Goal: Task Accomplishment & Management: Use online tool/utility

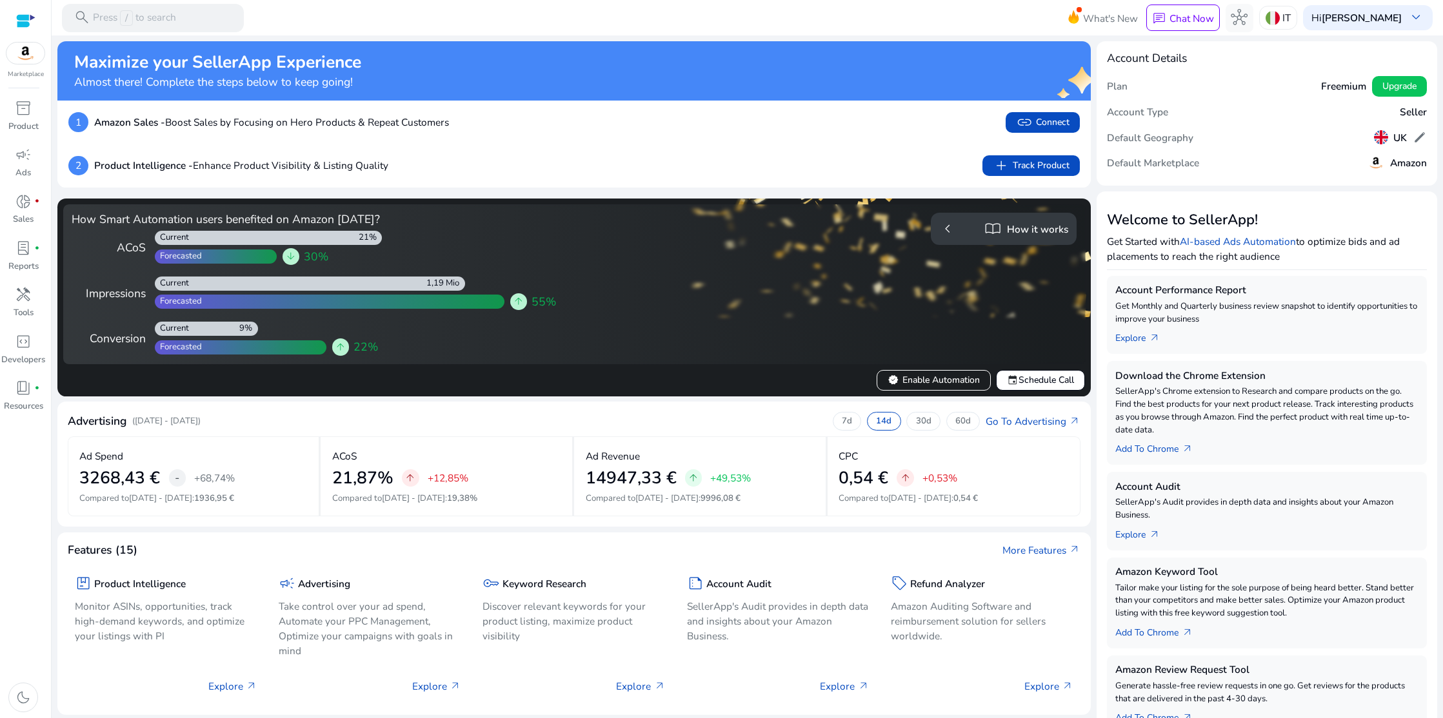
click at [957, 223] on div "chevron_left import_contacts How it works" at bounding box center [1003, 229] width 129 height 21
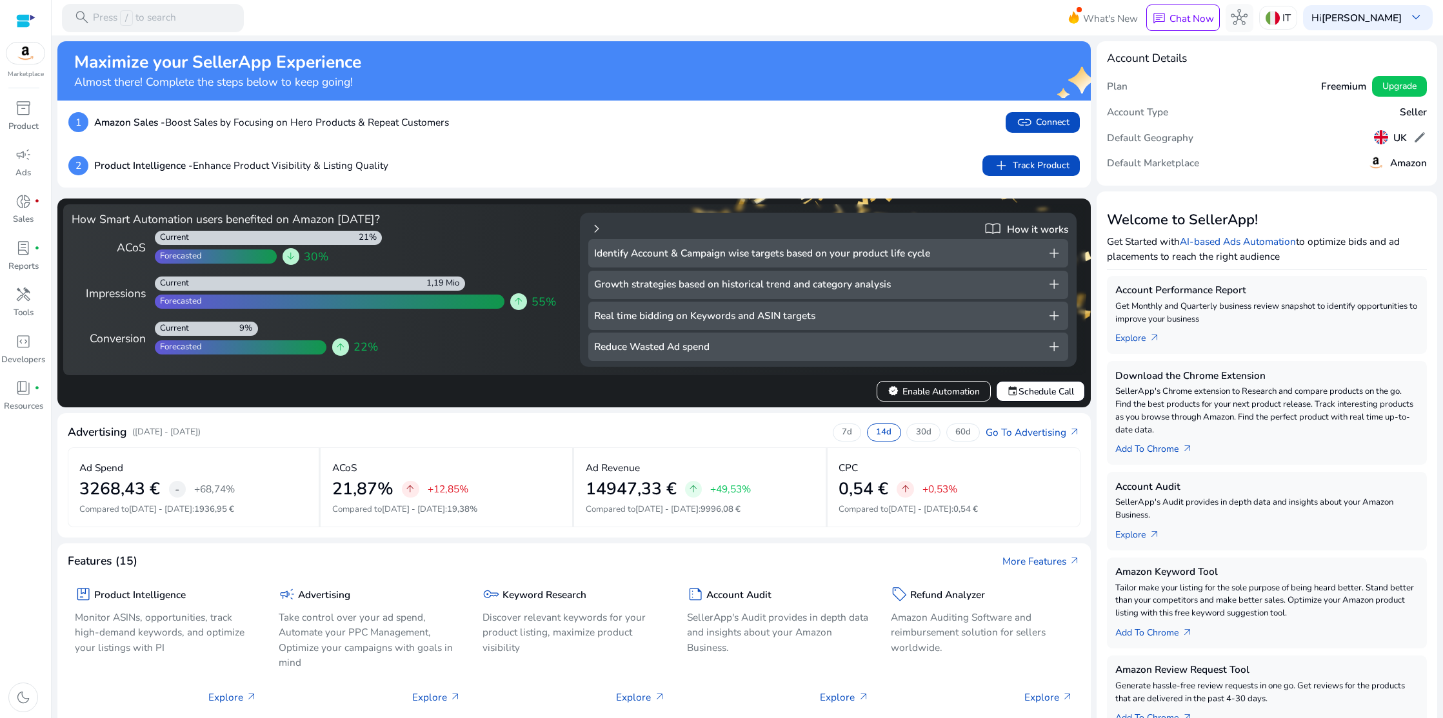
click at [591, 227] on span "chevron_right" at bounding box center [596, 229] width 17 height 17
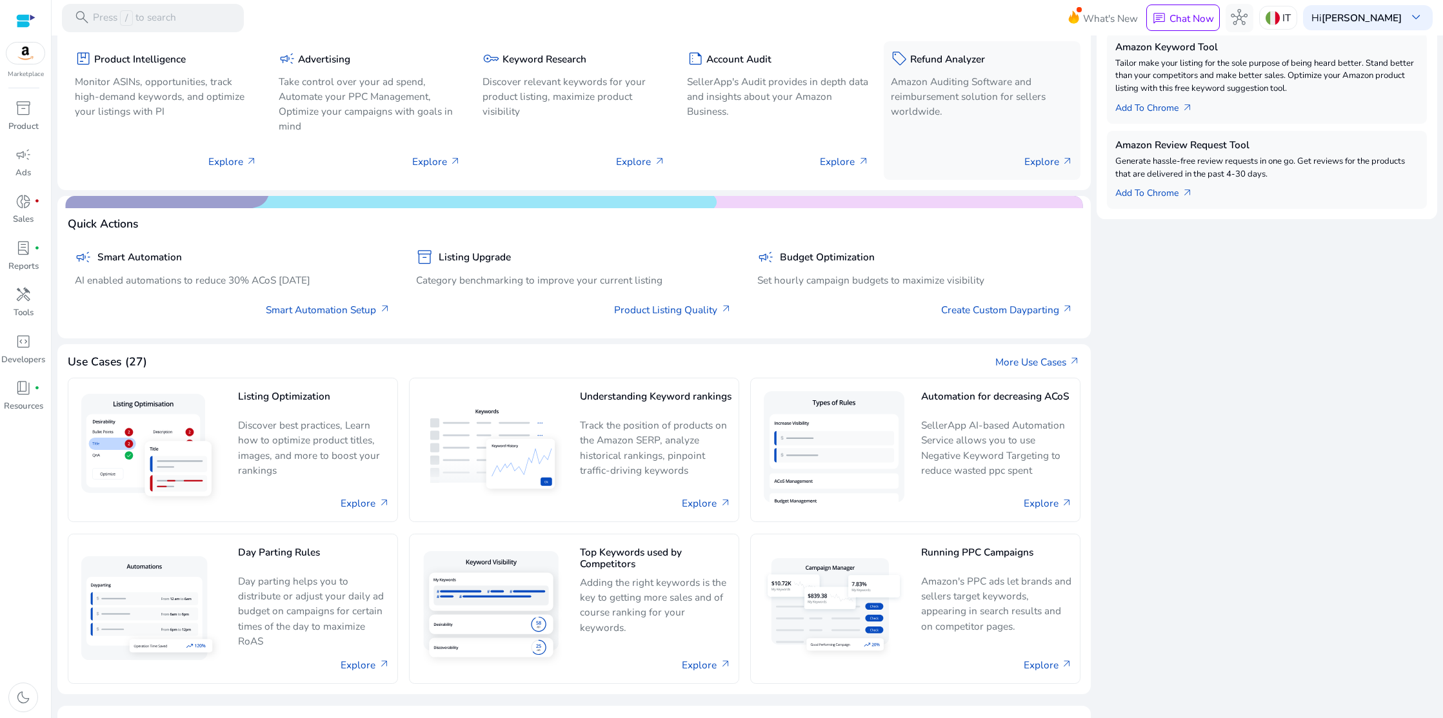
scroll to position [562, 0]
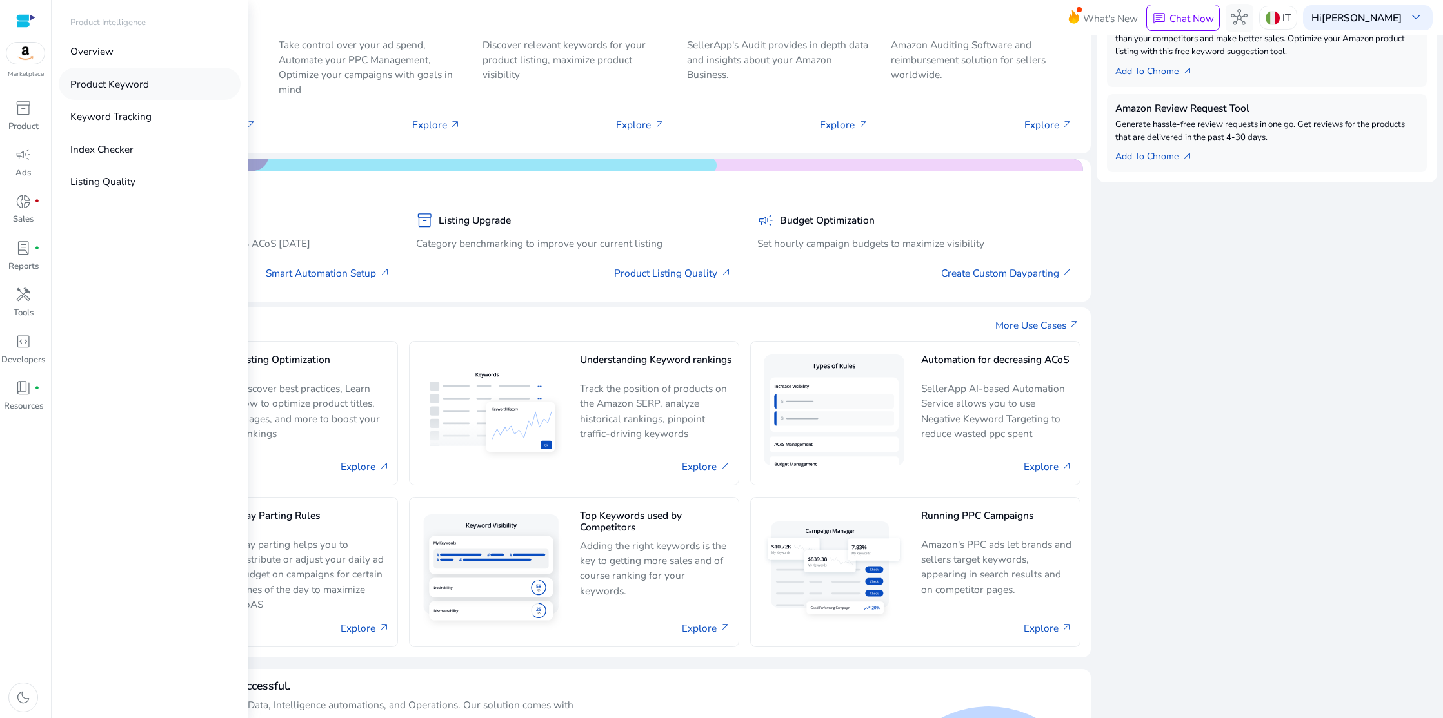
click at [125, 83] on p "Product Keyword" at bounding box center [109, 84] width 79 height 15
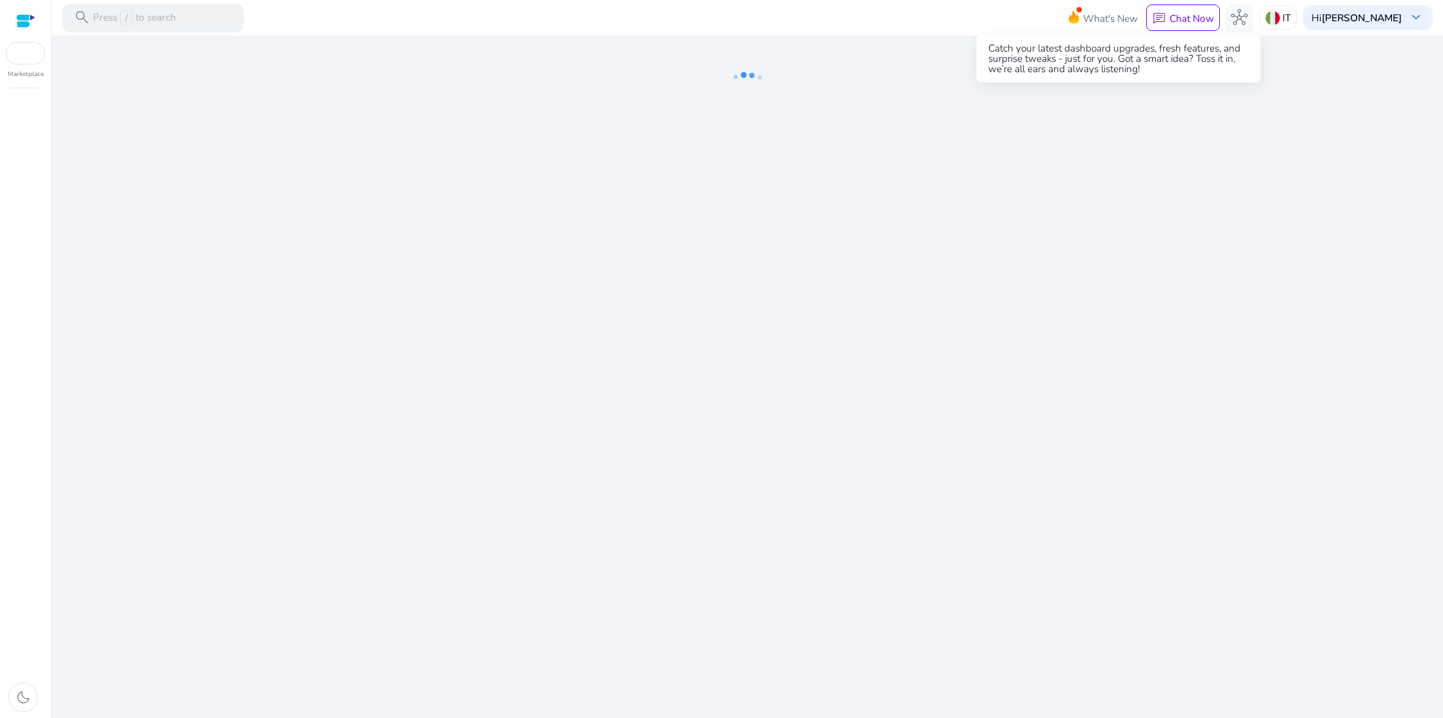
click at [1083, 15] on icon at bounding box center [1072, 15] width 19 height 18
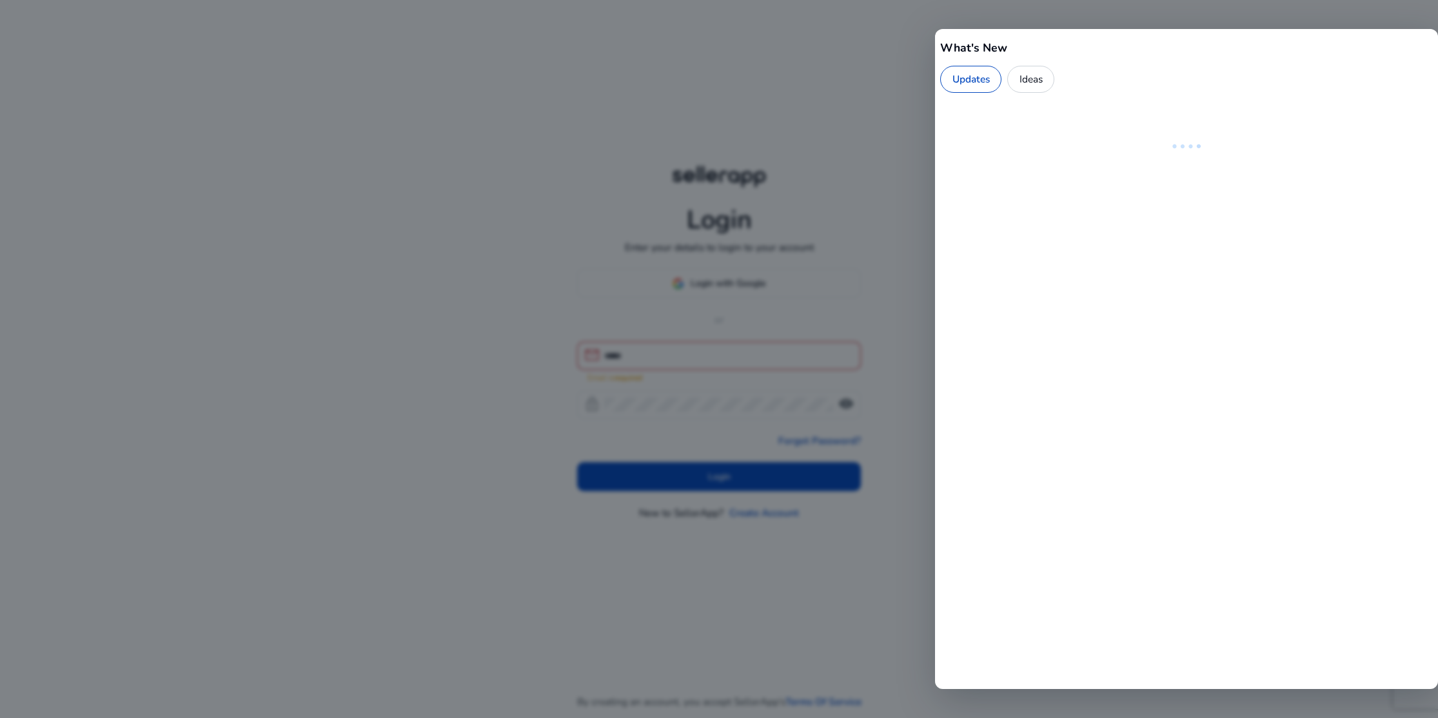
click at [712, 87] on div at bounding box center [719, 359] width 1438 height 718
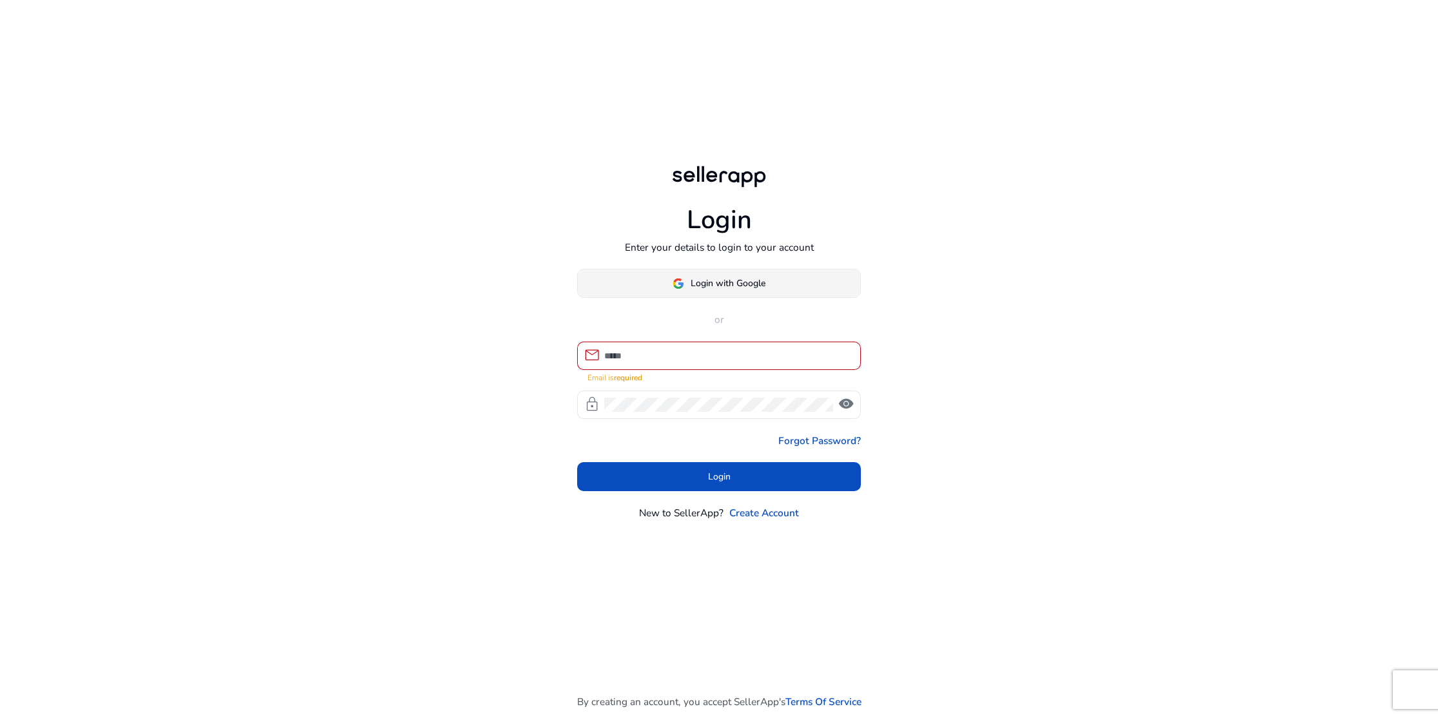
click at [702, 279] on span "Login with Google" at bounding box center [728, 284] width 75 height 14
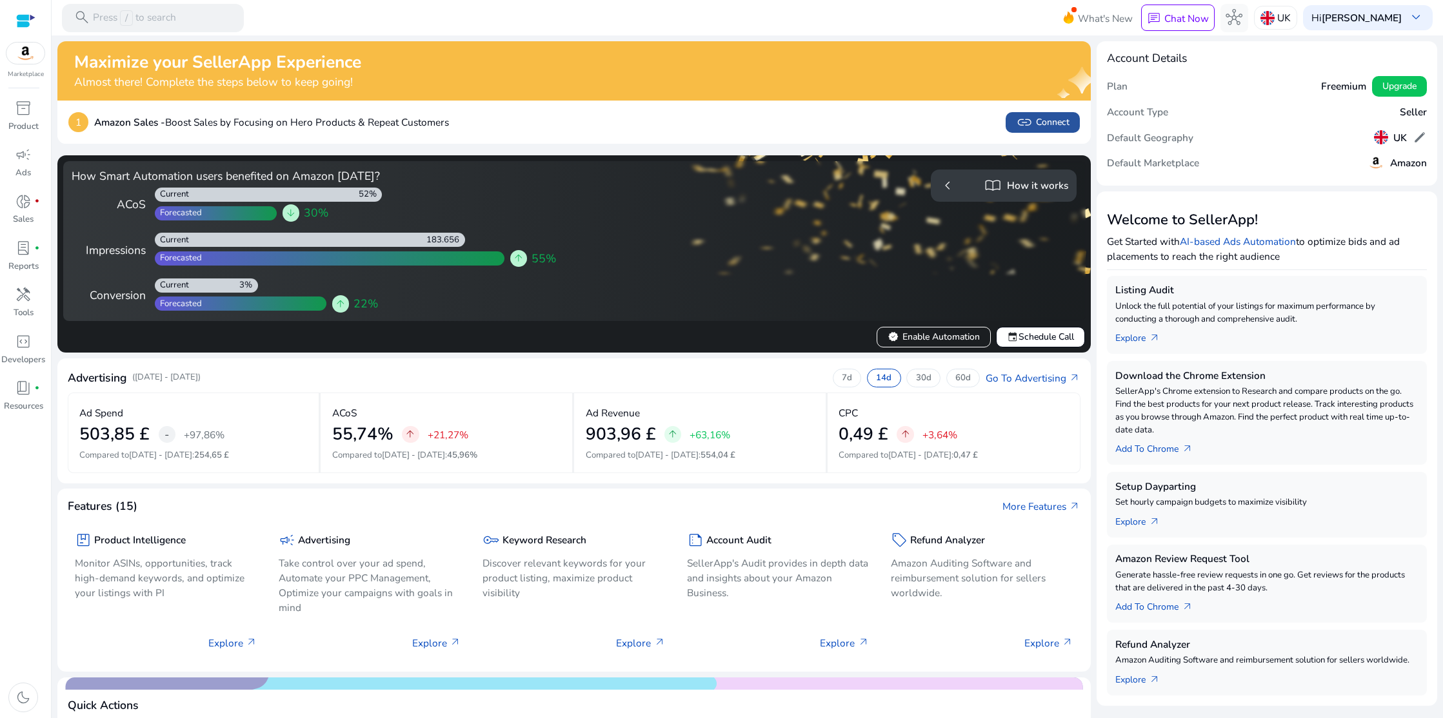
click at [1059, 124] on span "link Connect" at bounding box center [1042, 122] width 53 height 17
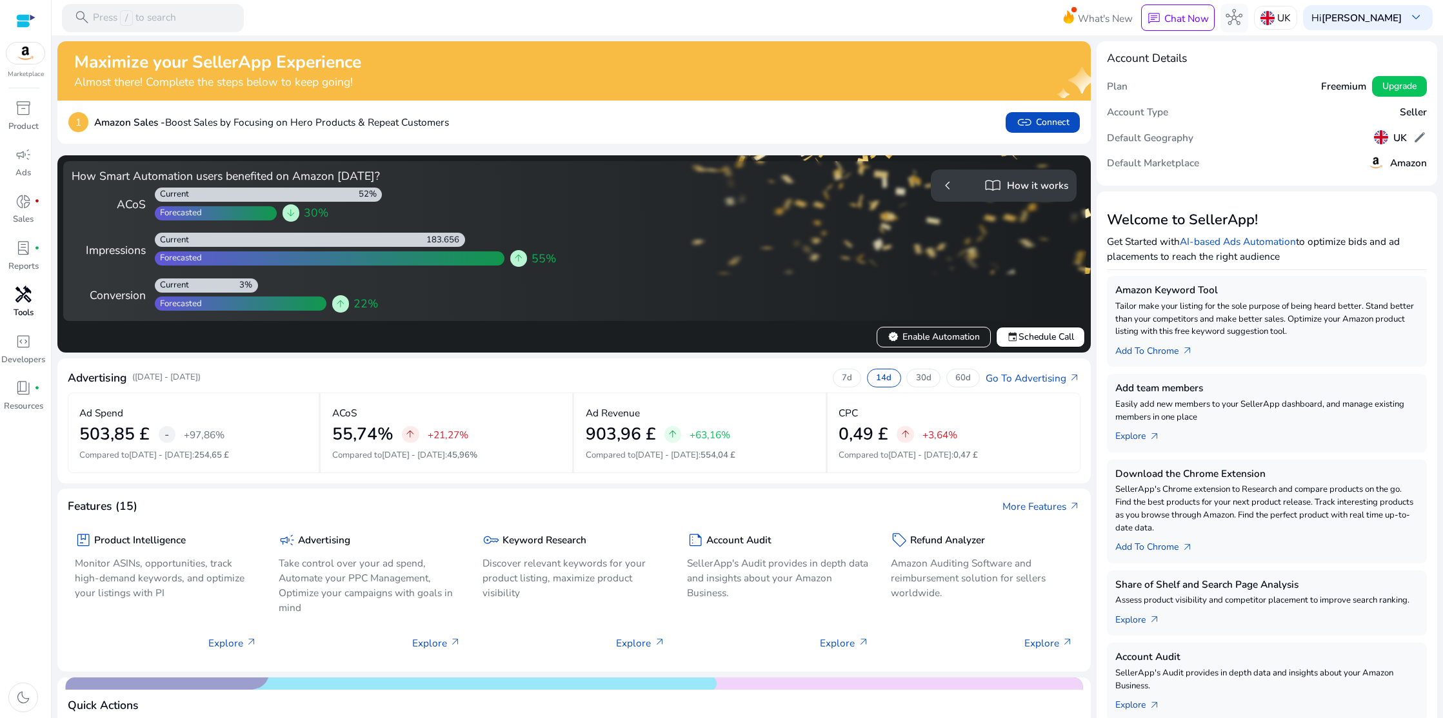
click at [20, 298] on span "handyman" at bounding box center [23, 294] width 17 height 17
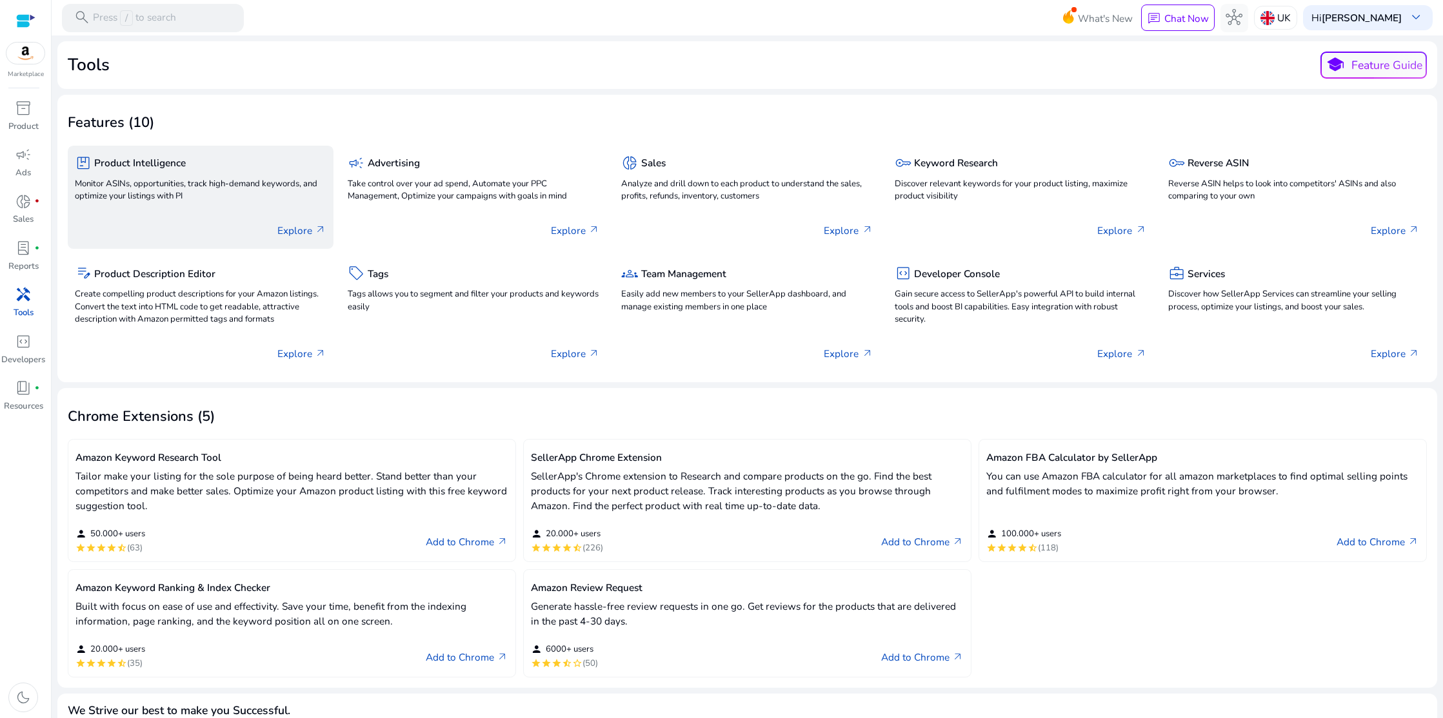
click at [301, 230] on p "Explore arrow_outward" at bounding box center [301, 230] width 49 height 15
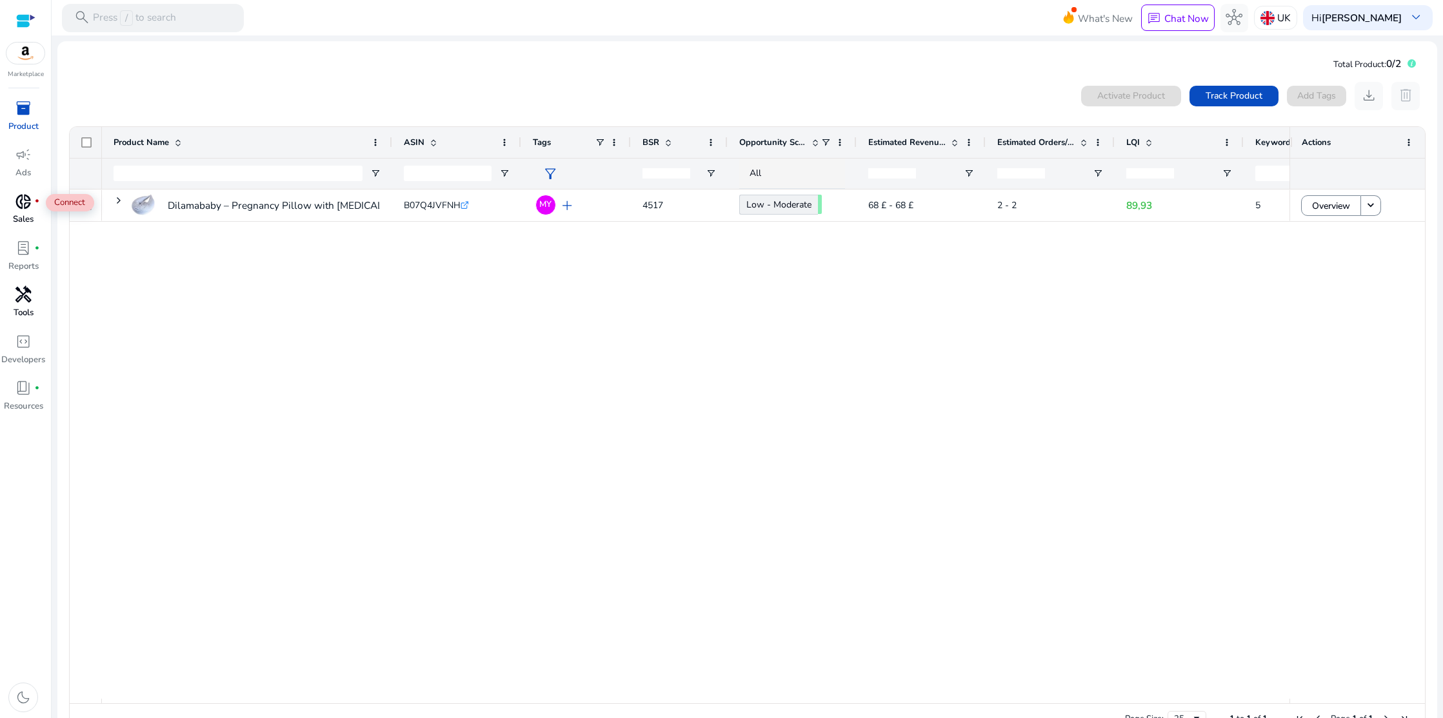
click at [24, 199] on span "donut_small" at bounding box center [23, 201] width 17 height 17
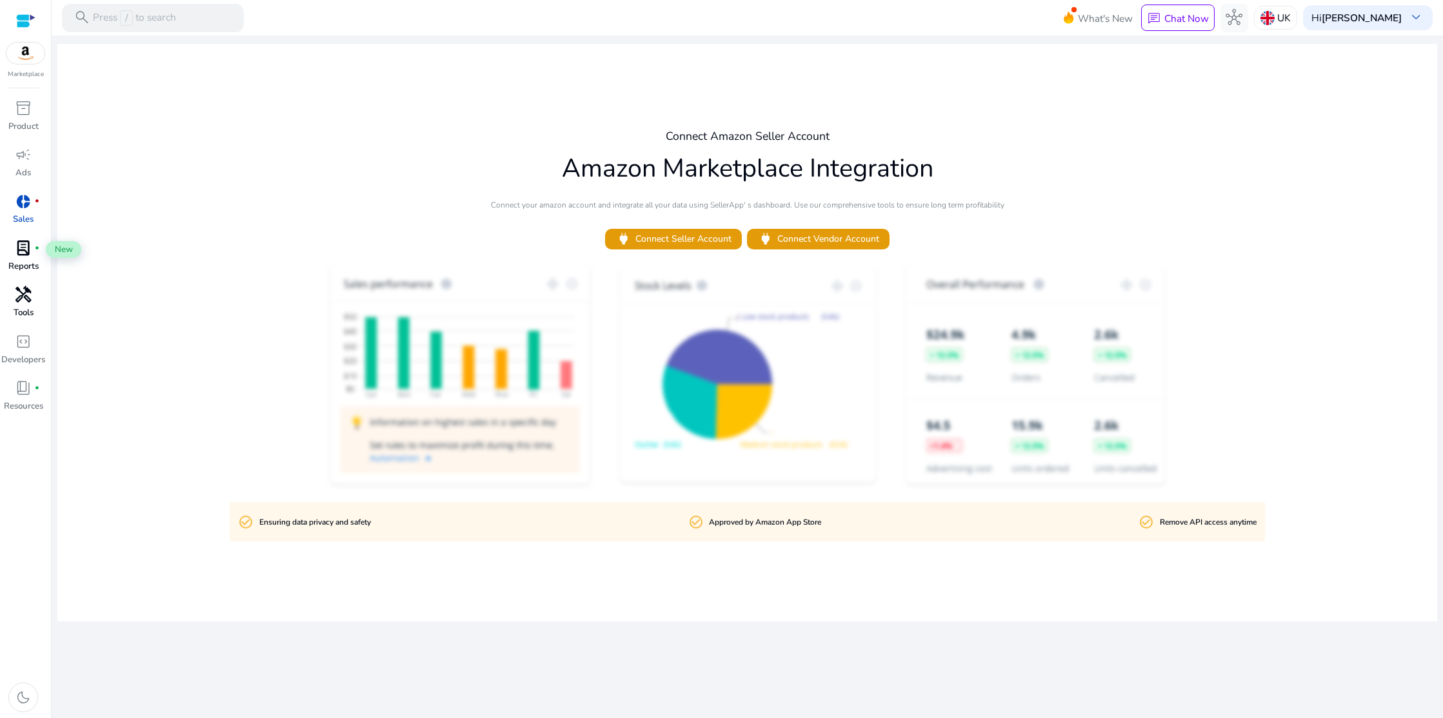
click at [23, 253] on span "lab_profile" at bounding box center [23, 248] width 17 height 17
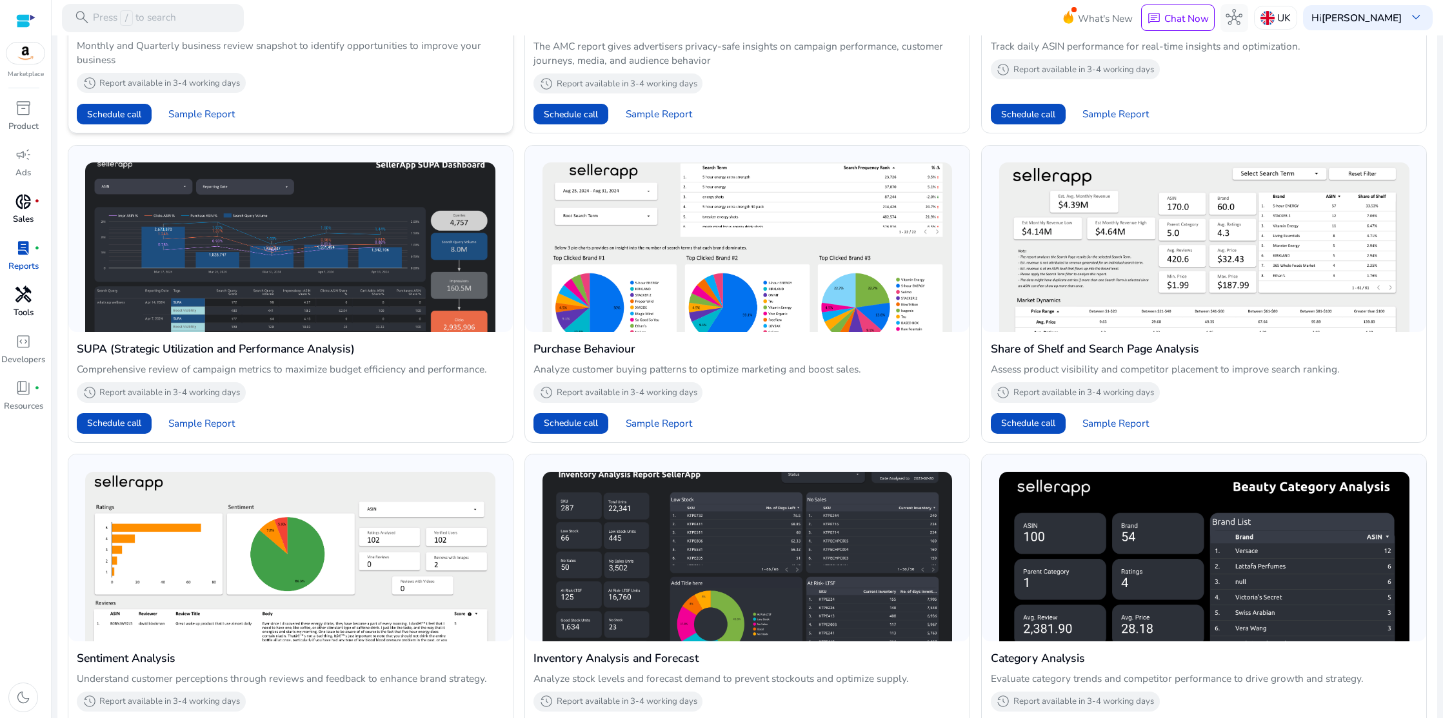
scroll to position [594, 0]
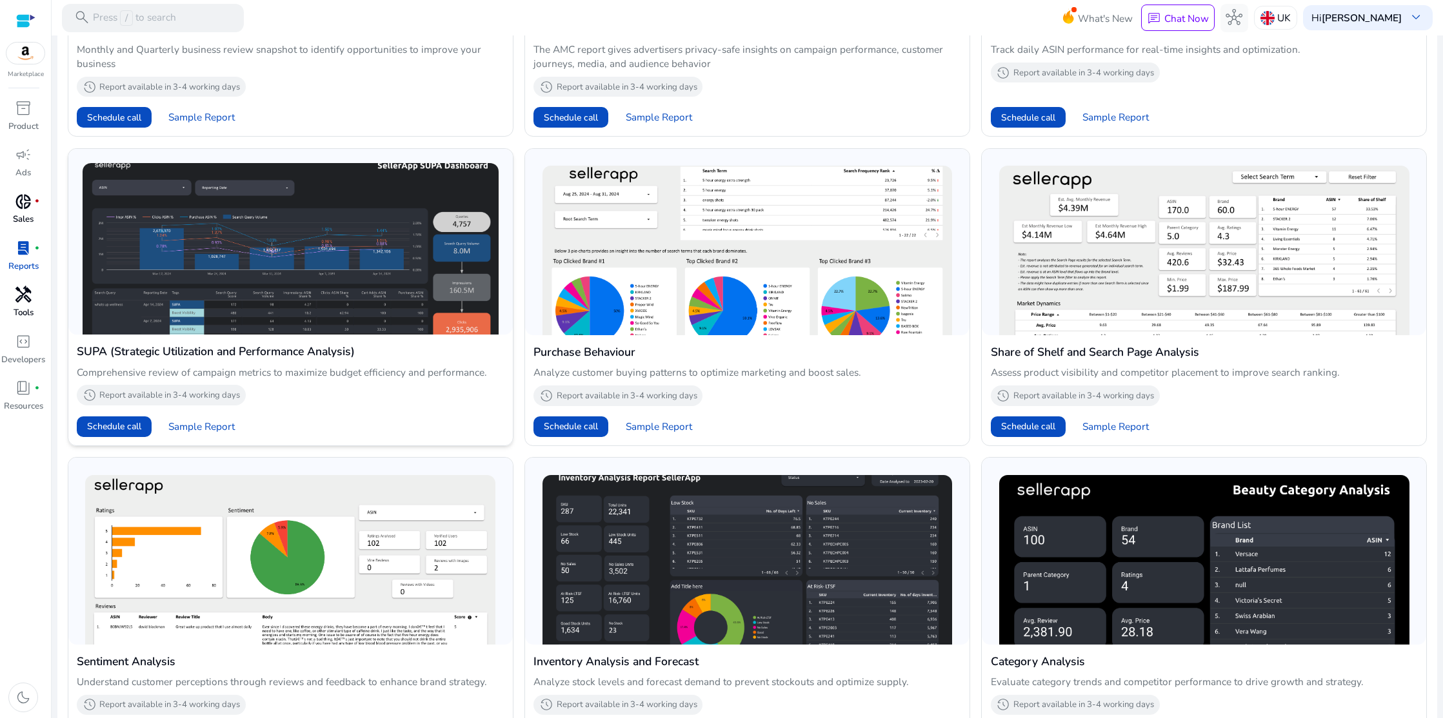
click at [365, 248] on img at bounding box center [291, 249] width 416 height 172
click at [186, 427] on span "Sample Report" at bounding box center [201, 427] width 66 height 14
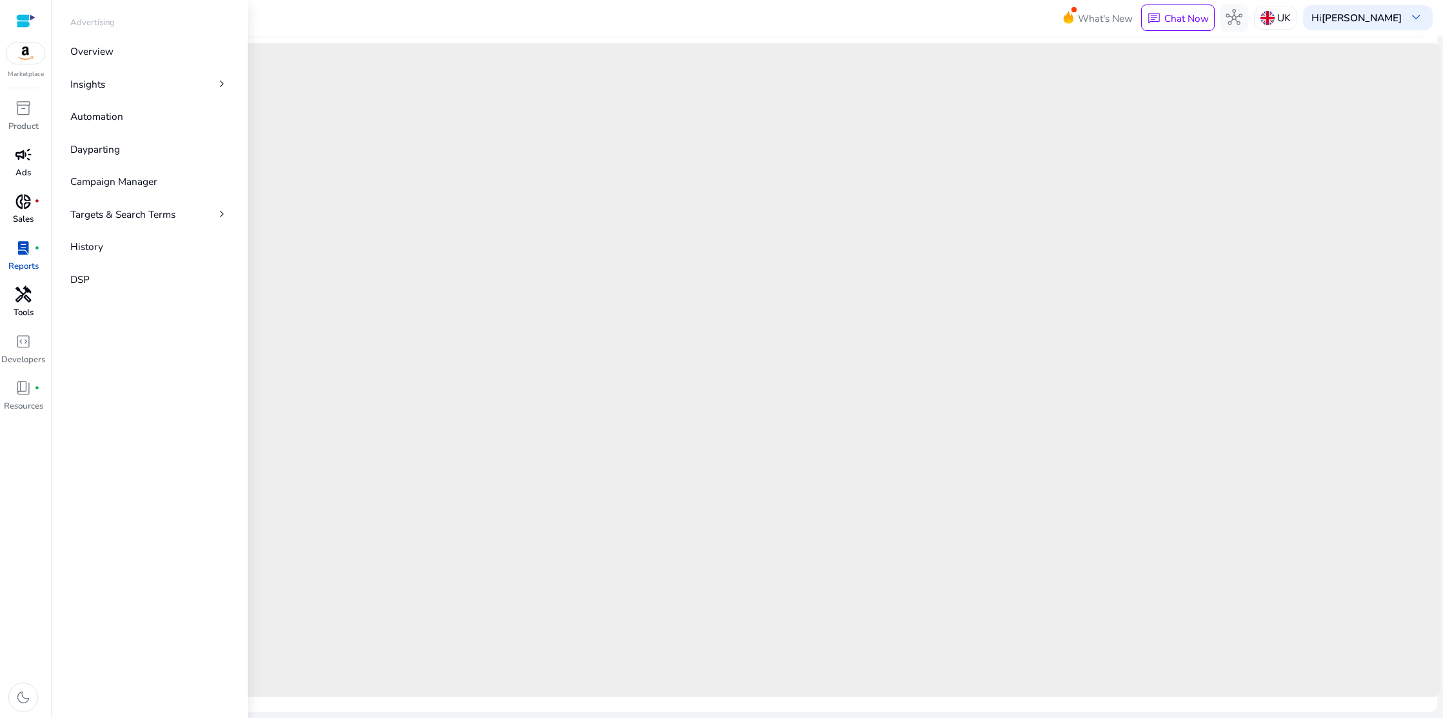
click at [26, 163] on span "campaign" at bounding box center [23, 154] width 17 height 17
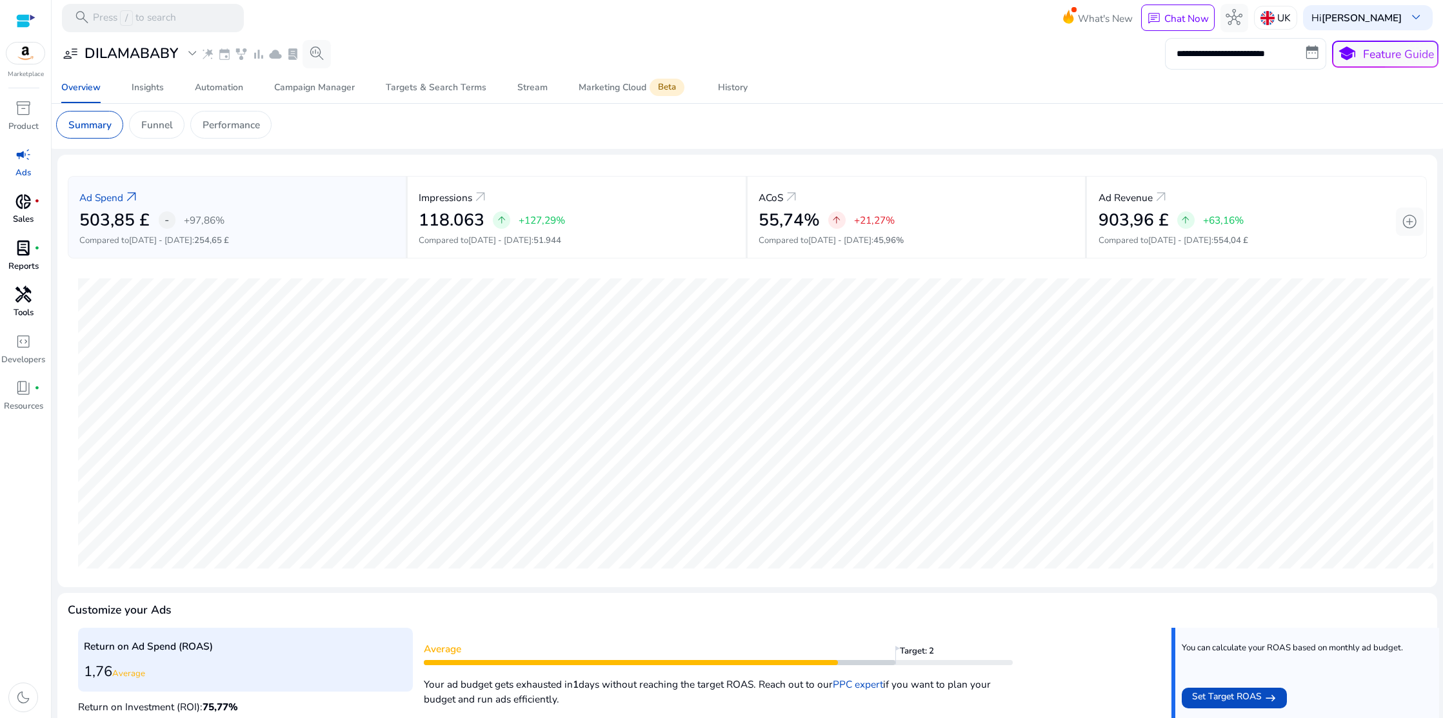
scroll to position [1, 0]
click at [1281, 17] on div "UK" at bounding box center [1275, 18] width 43 height 24
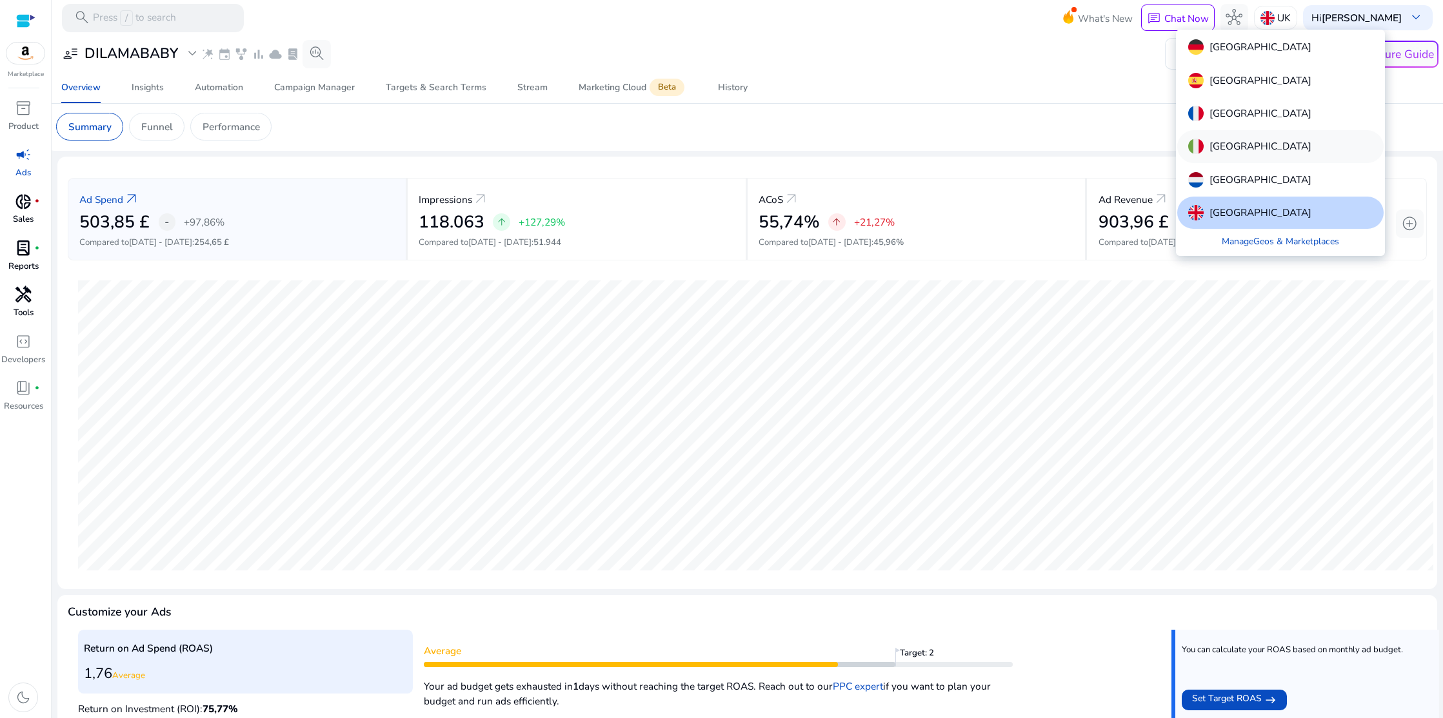
click at [1219, 141] on p "Italy" at bounding box center [1260, 146] width 102 height 15
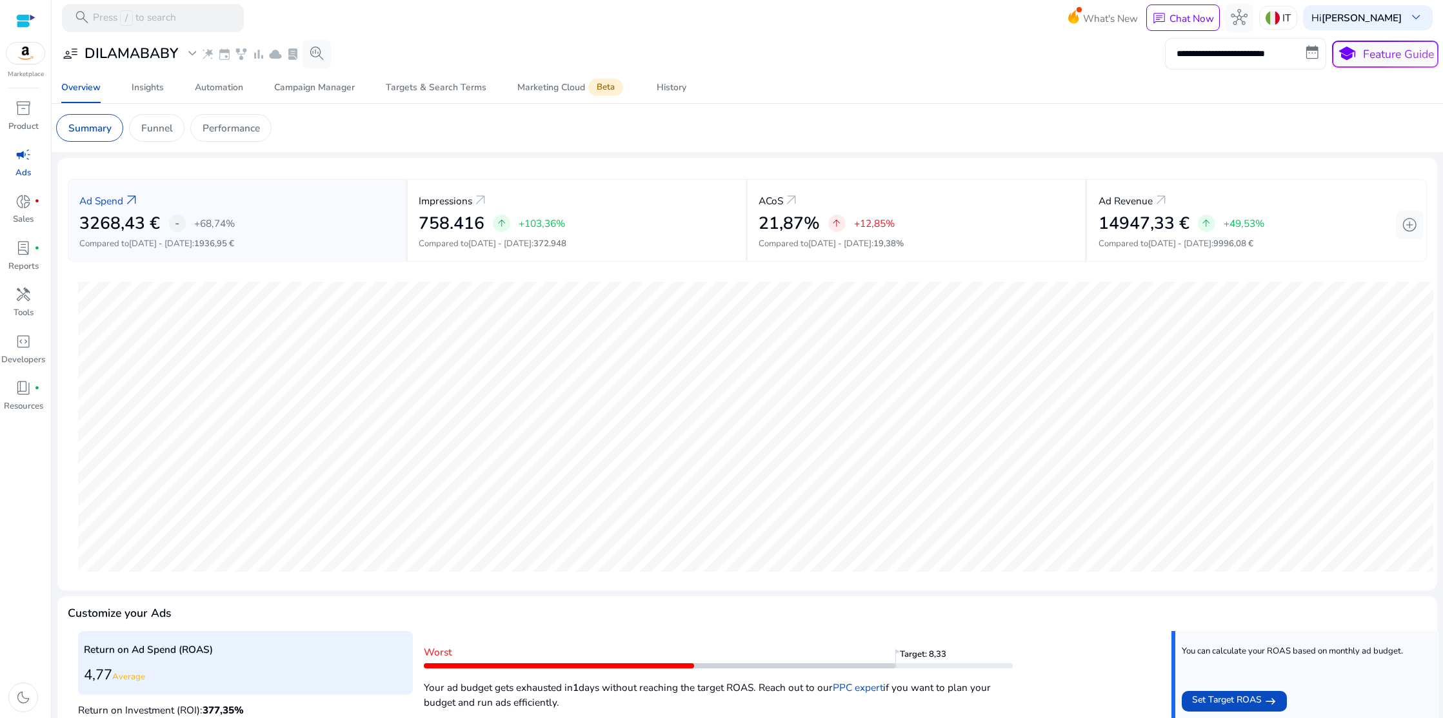
click at [1308, 57] on input "**********" at bounding box center [1245, 53] width 161 height 31
select select "*"
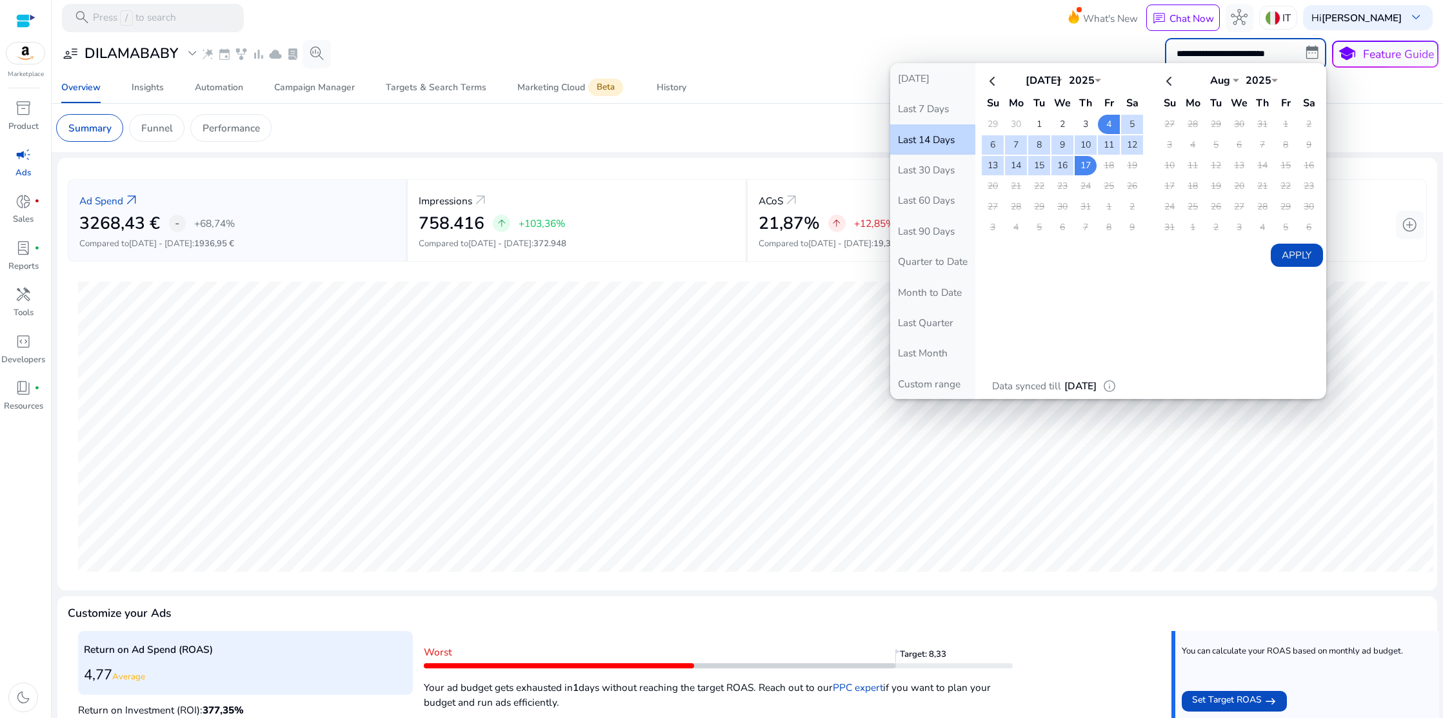
click at [836, 61] on div "**********" at bounding box center [747, 53] width 1382 height 31
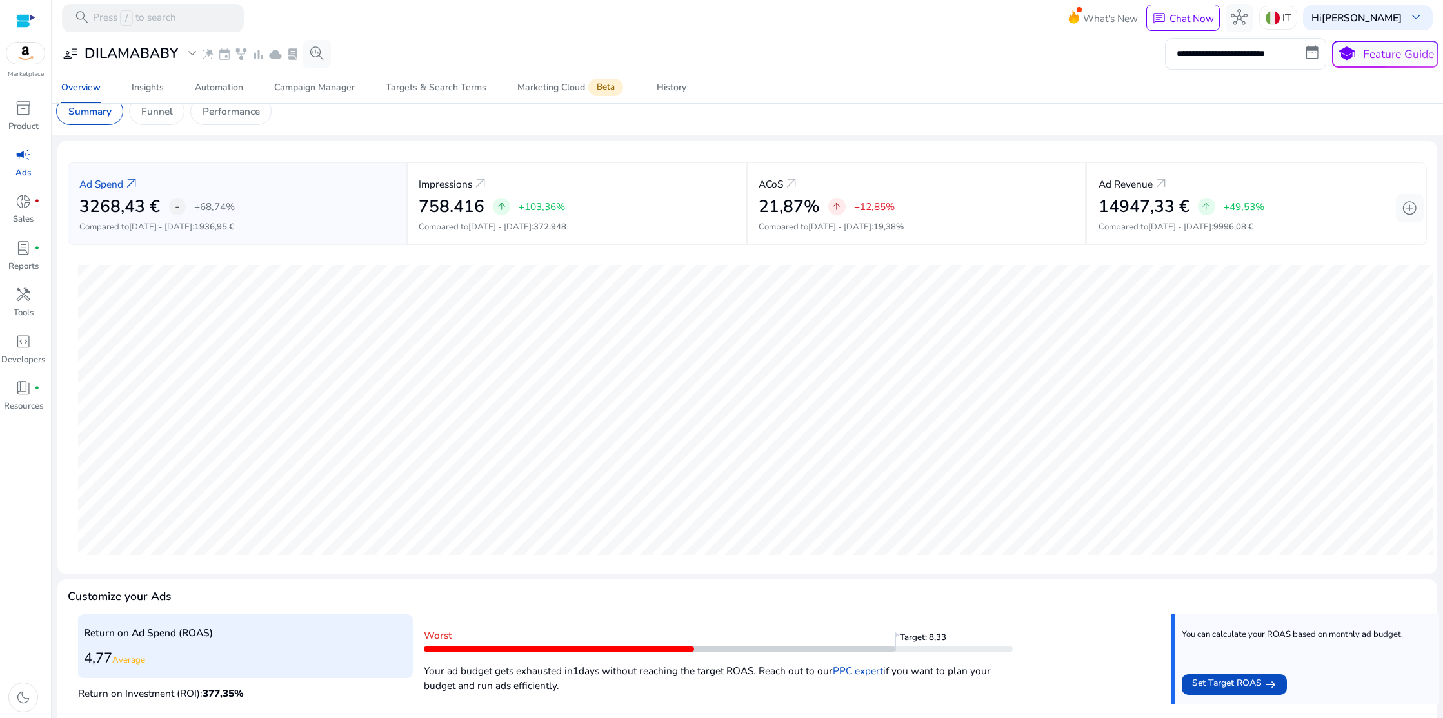
scroll to position [0, 0]
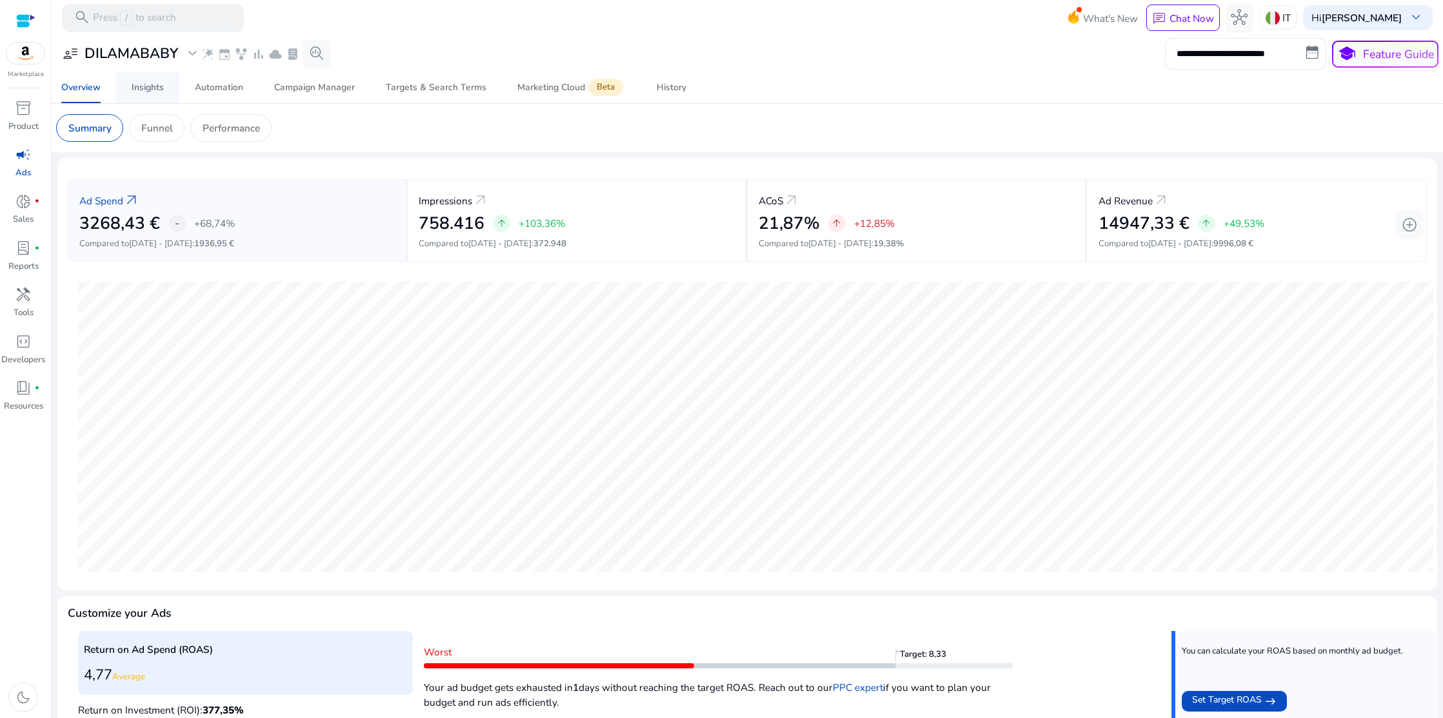
click at [139, 87] on div "Insights" at bounding box center [148, 87] width 32 height 9
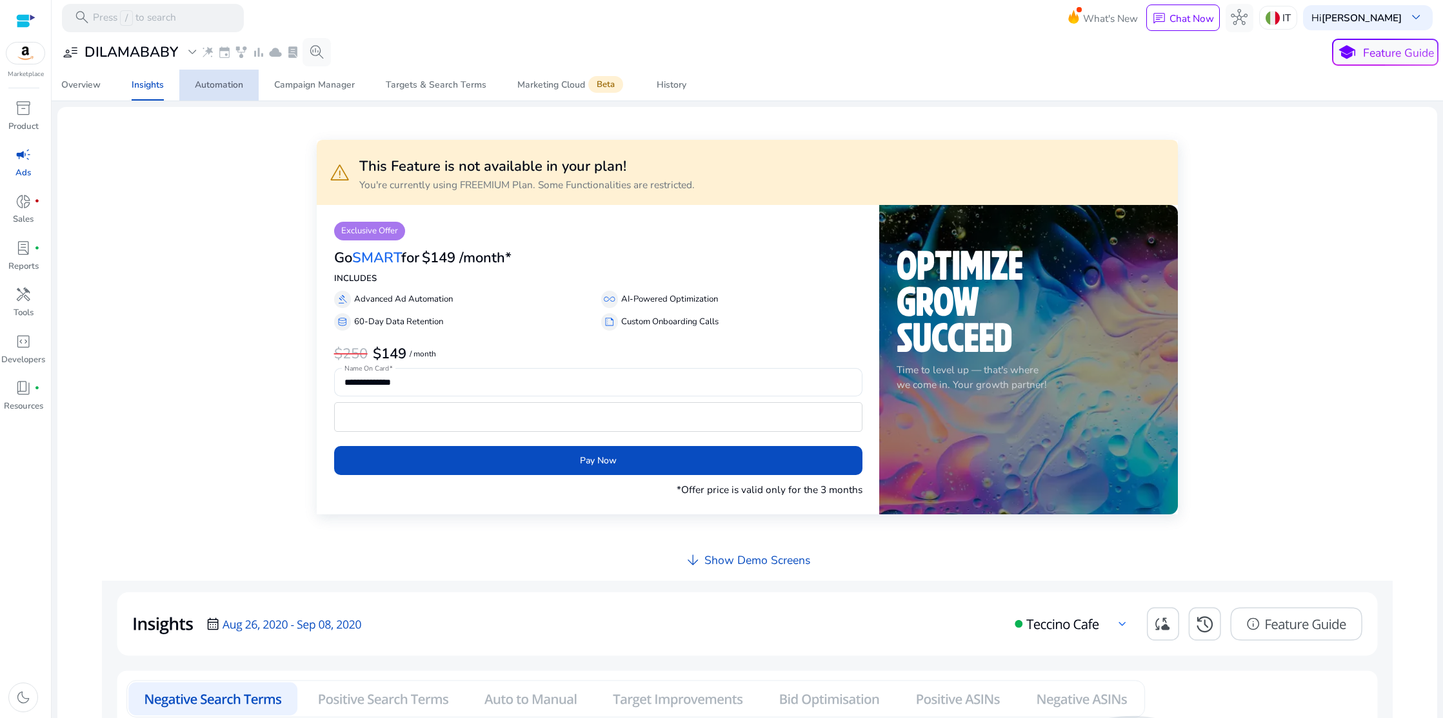
click at [215, 86] on div "Automation" at bounding box center [219, 85] width 48 height 9
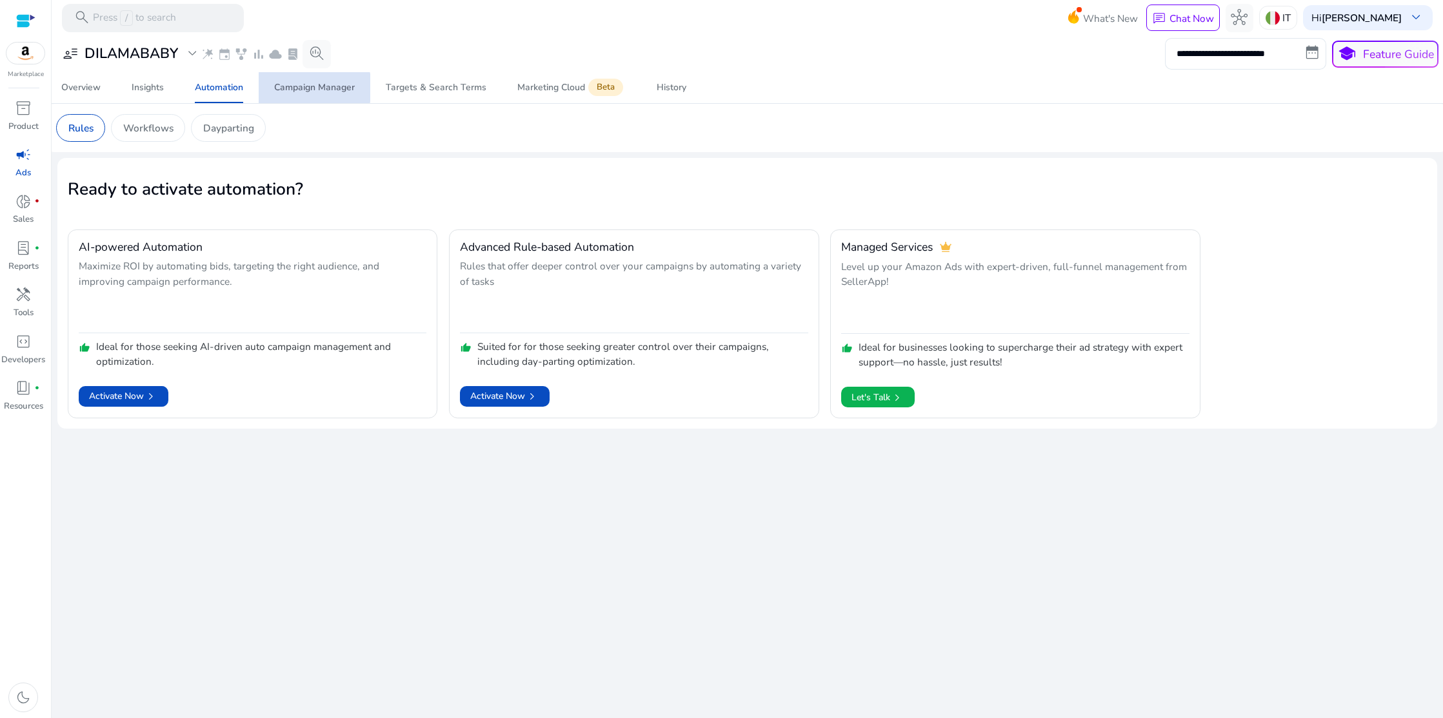
click at [300, 88] on div "Campaign Manager" at bounding box center [314, 87] width 81 height 9
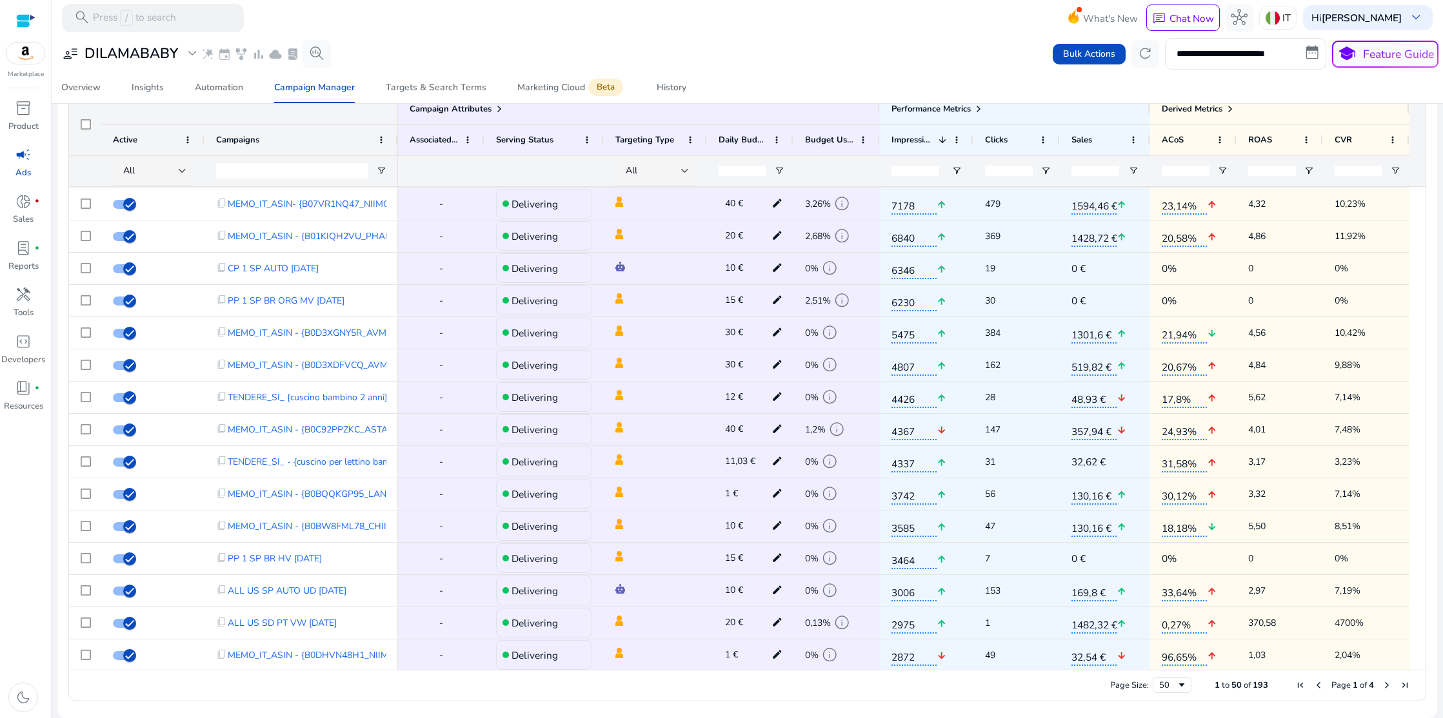
scroll to position [782, 0]
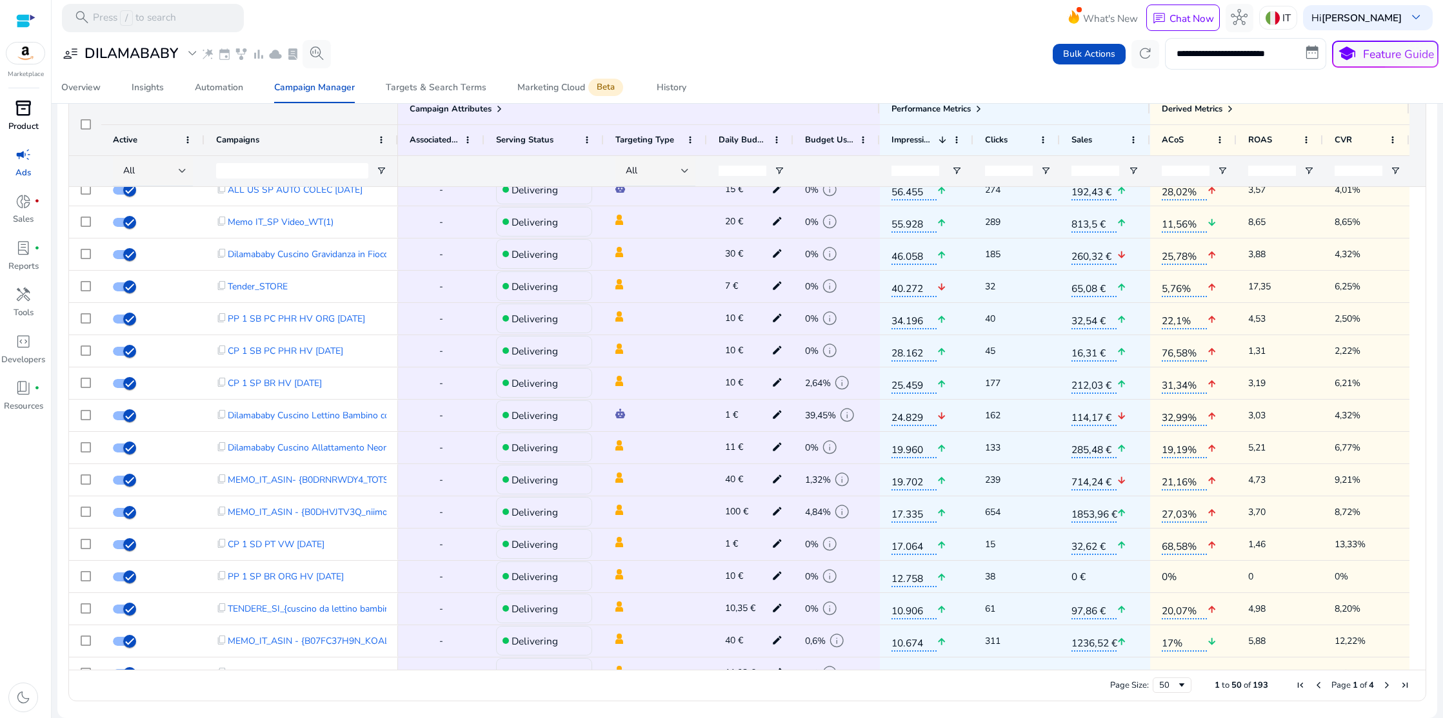
click at [29, 115] on span "inventory_2" at bounding box center [23, 108] width 17 height 17
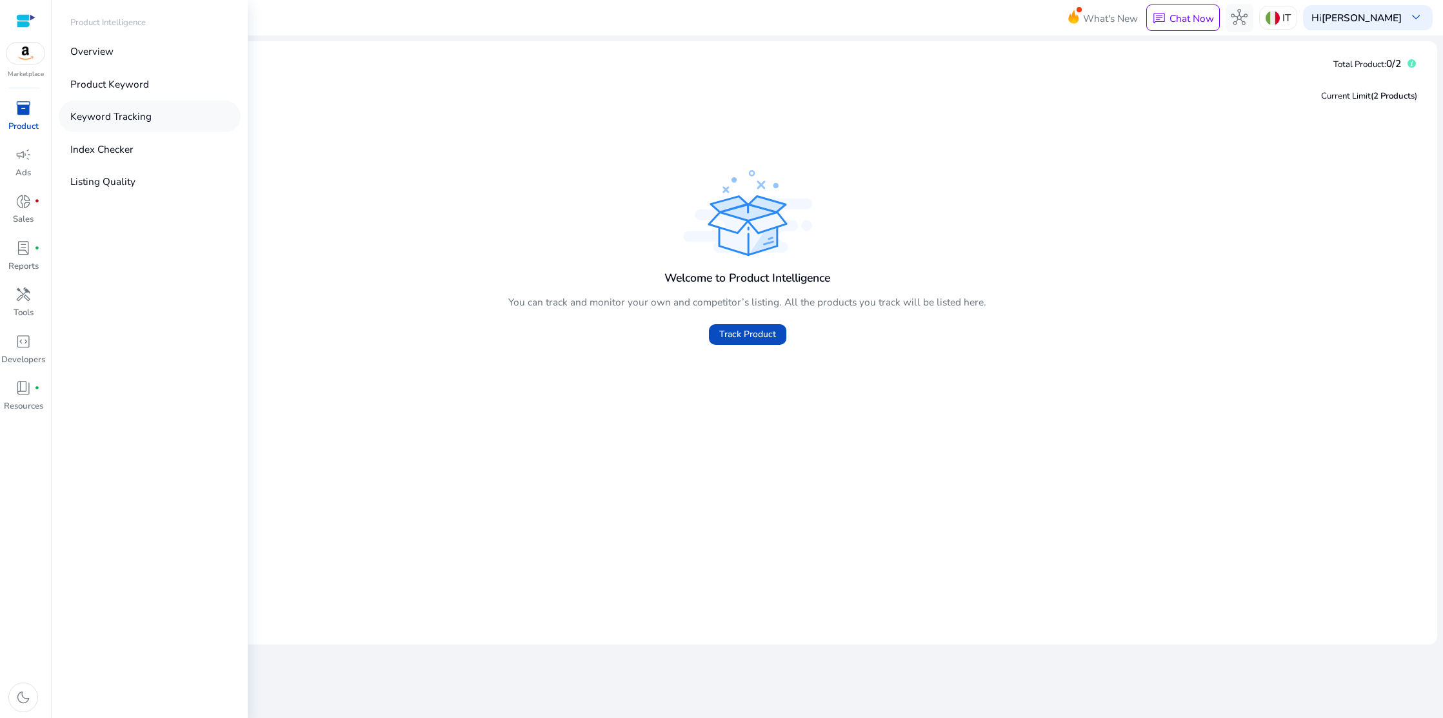
click at [97, 114] on p "Keyword Tracking" at bounding box center [110, 116] width 81 height 15
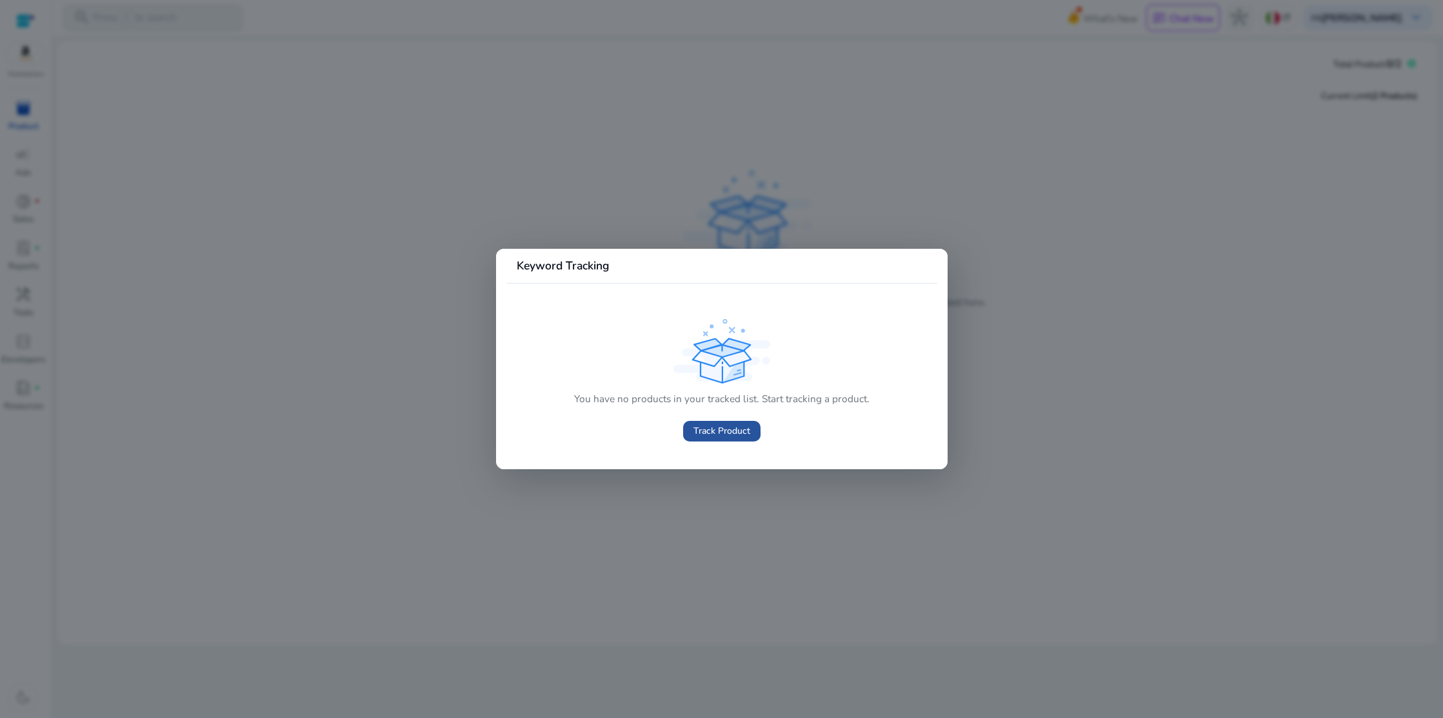
click at [696, 428] on span "Track Product" at bounding box center [721, 431] width 57 height 14
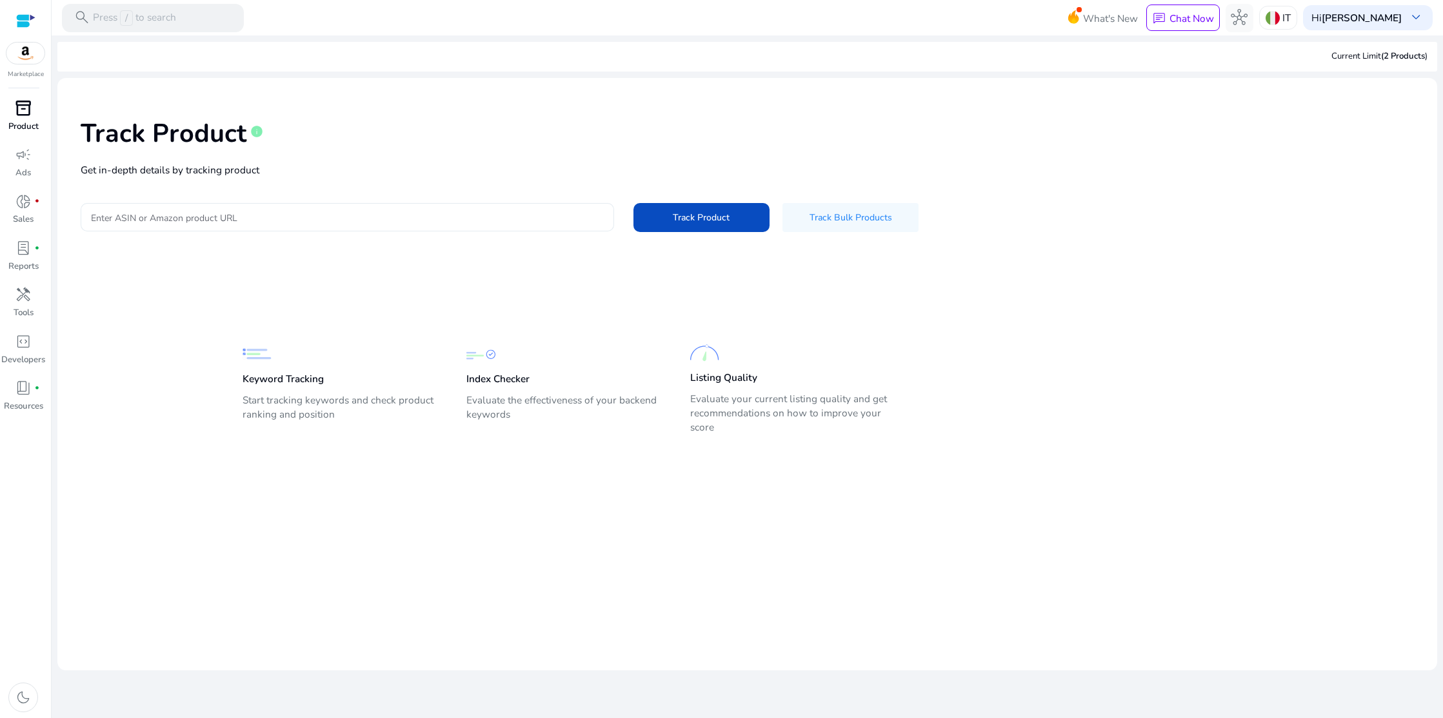
click at [215, 214] on input "Enter ASIN or Amazon product URL" at bounding box center [347, 217] width 513 height 14
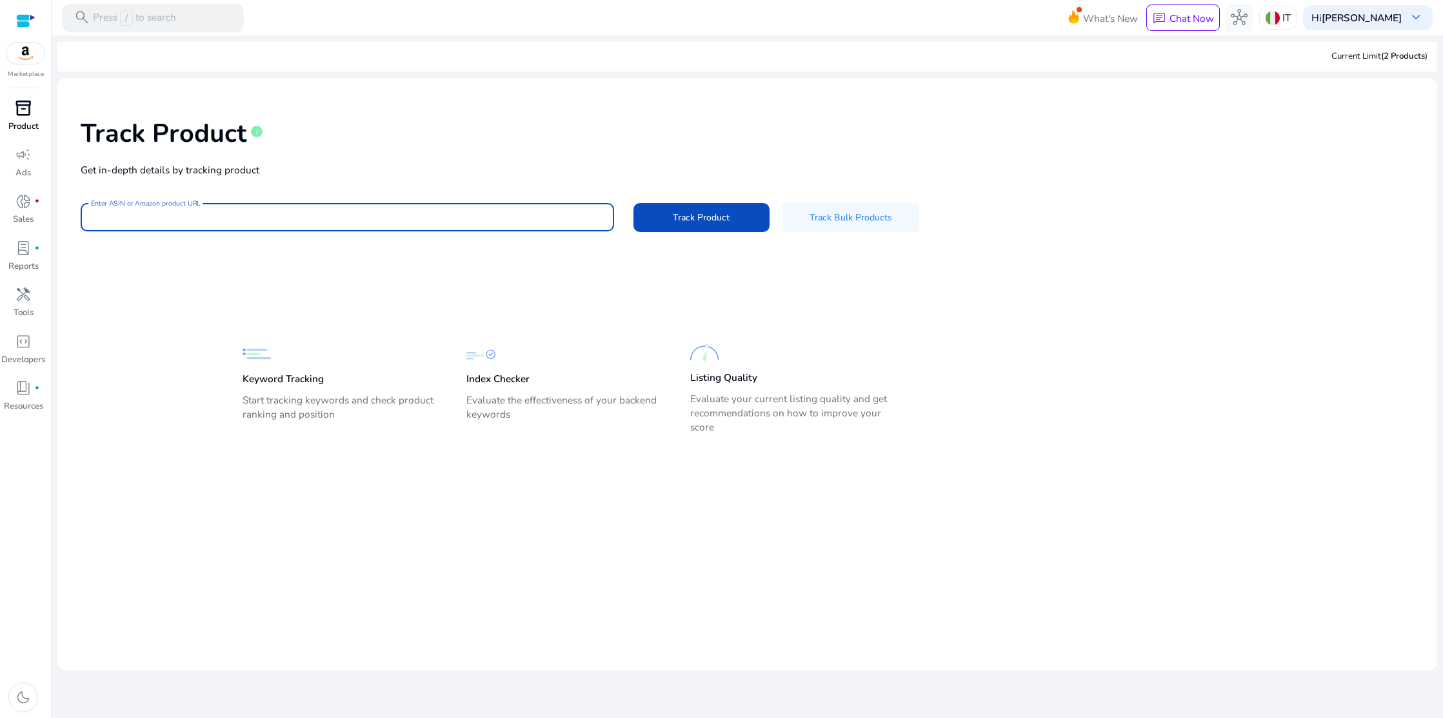
type input "**********"
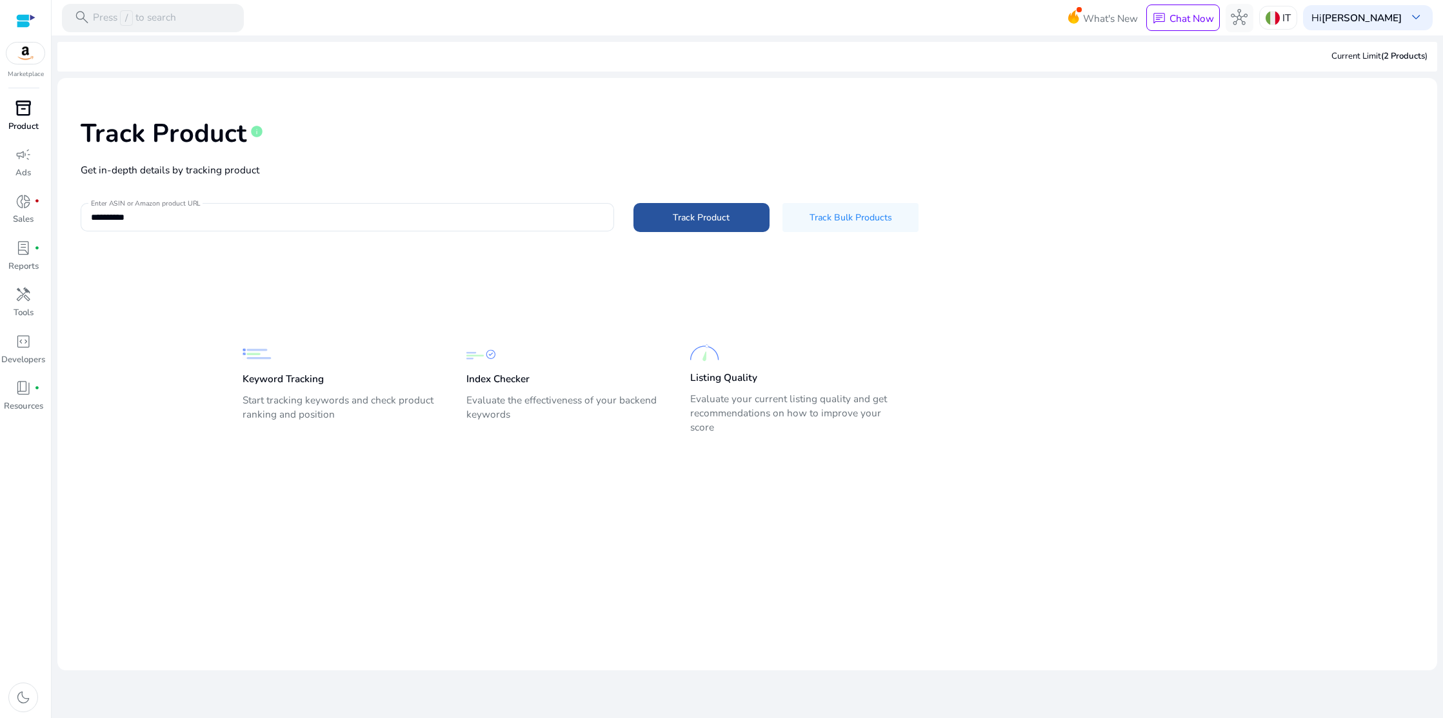
click at [733, 219] on span at bounding box center [701, 217] width 136 height 31
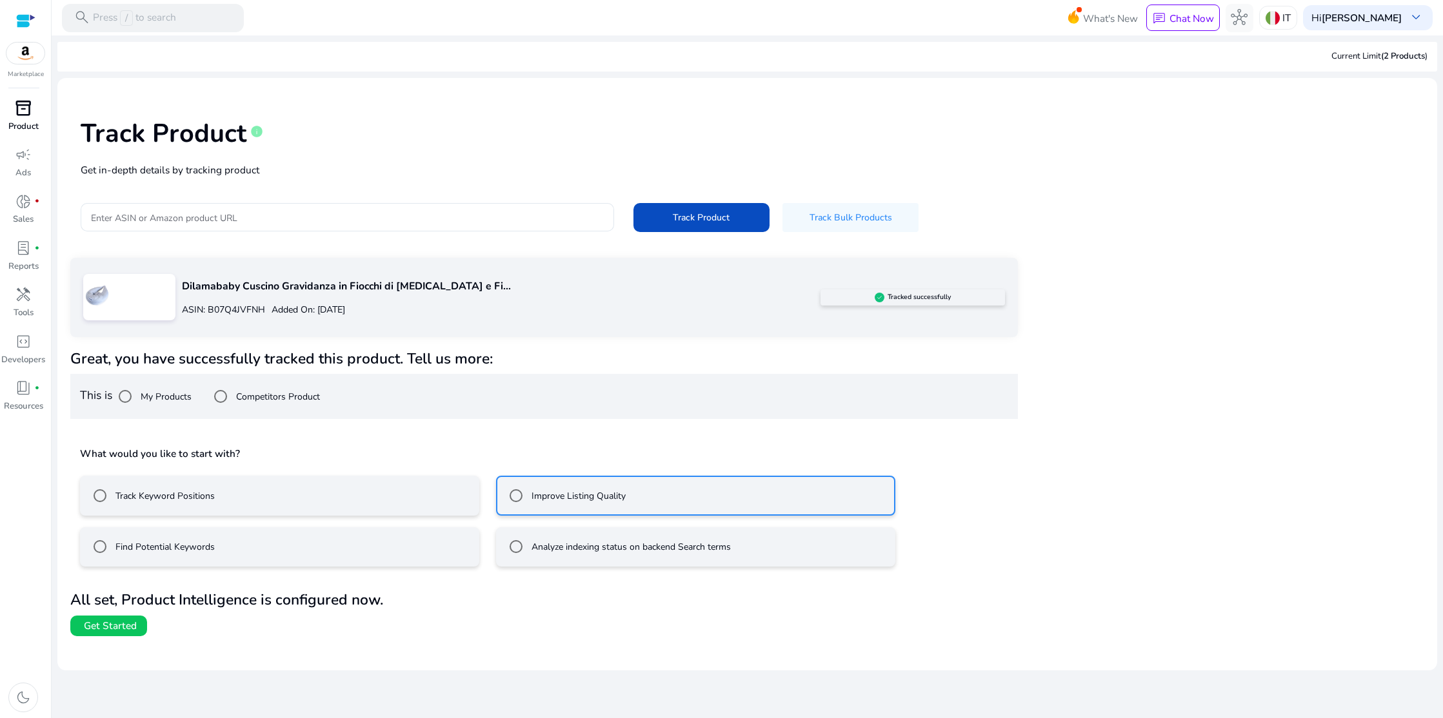
click at [385, 496] on mat-radio-button "Track Keyword Positions" at bounding box center [279, 496] width 399 height 40
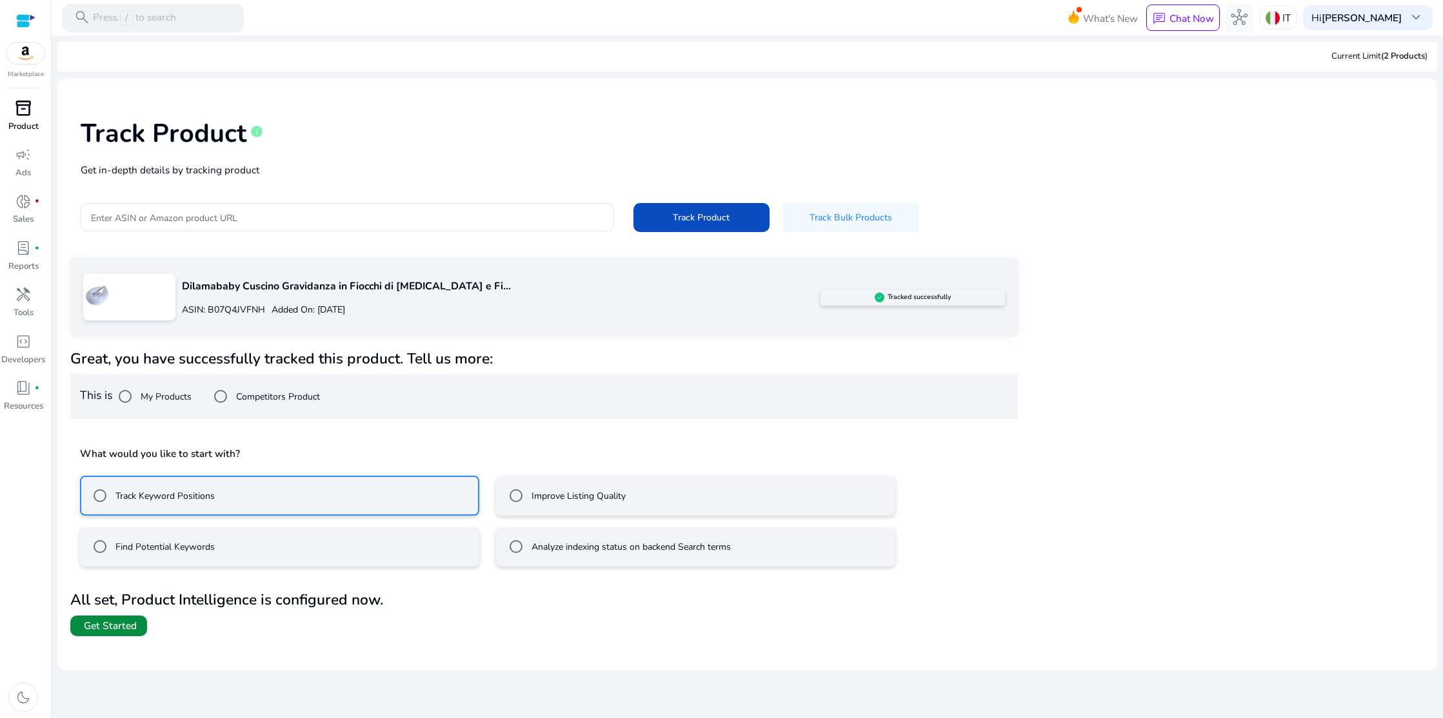
click at [104, 628] on span "Get Started" at bounding box center [110, 626] width 53 height 14
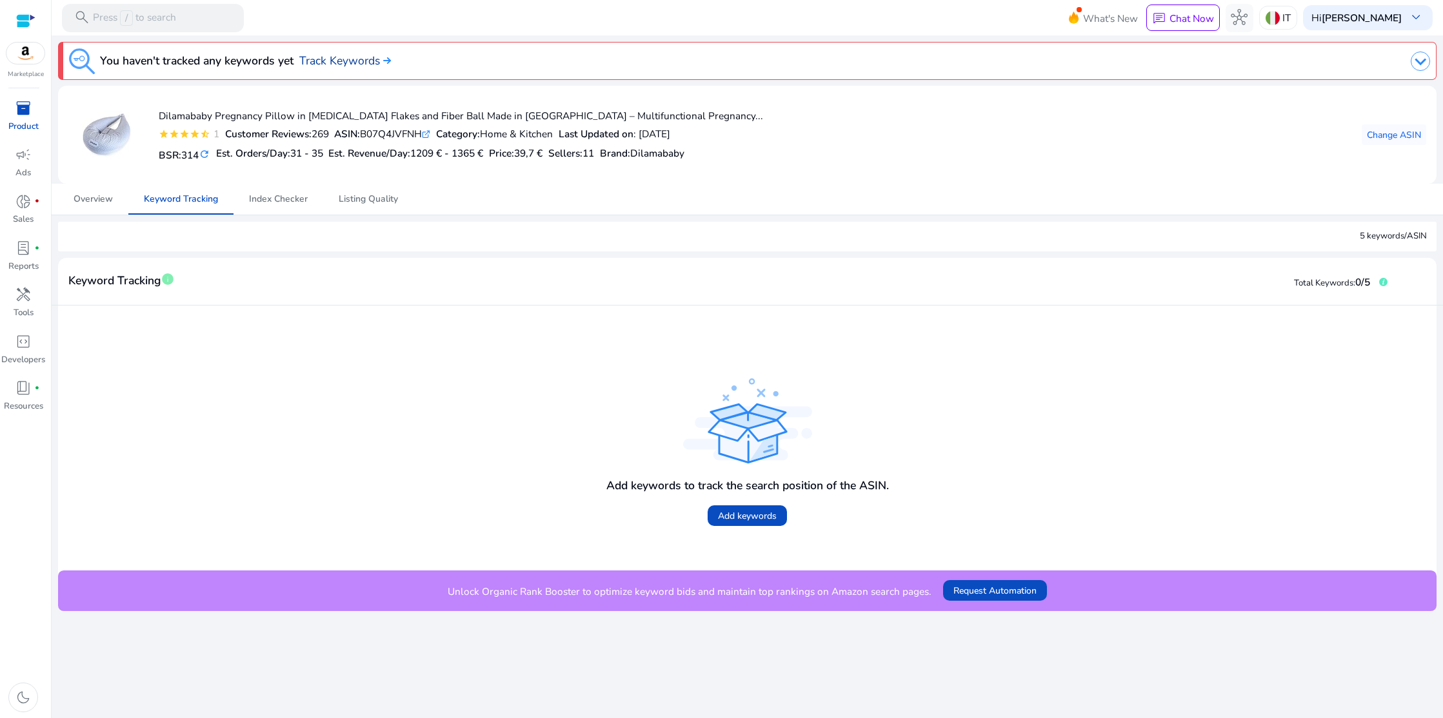
click at [350, 59] on link "Track Keywords" at bounding box center [345, 60] width 92 height 17
click at [745, 515] on span "Add keywords" at bounding box center [747, 516] width 59 height 14
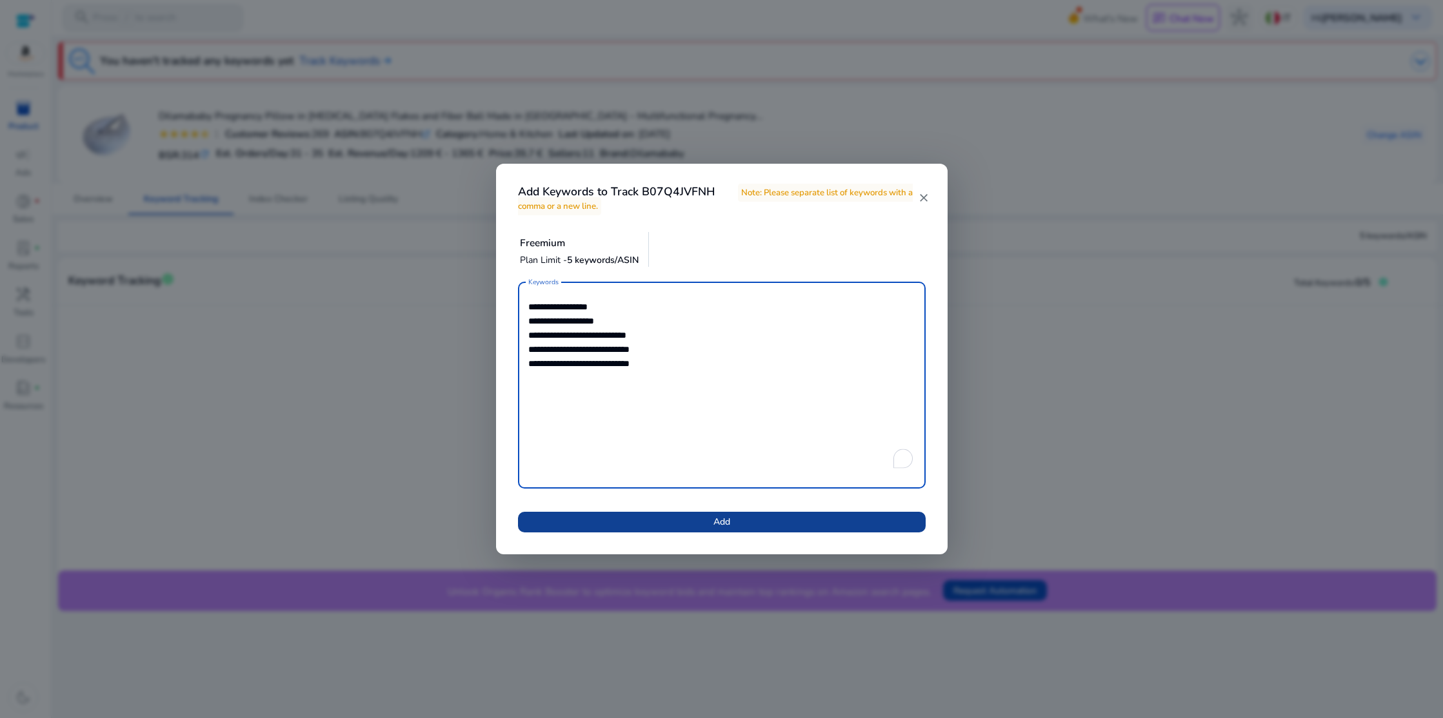
type textarea "**********"
click at [734, 515] on span at bounding box center [722, 522] width 408 height 31
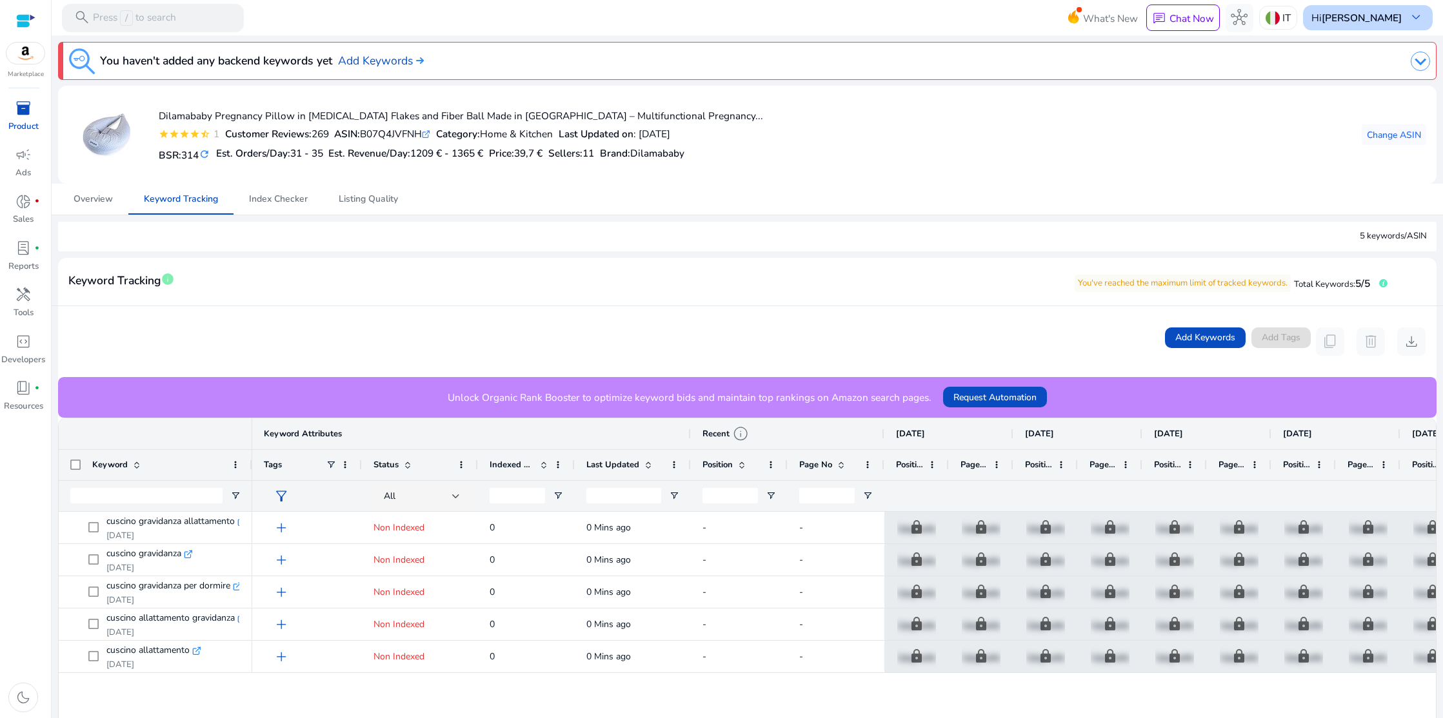
click at [1350, 20] on b "[PERSON_NAME]" at bounding box center [1361, 18] width 80 height 14
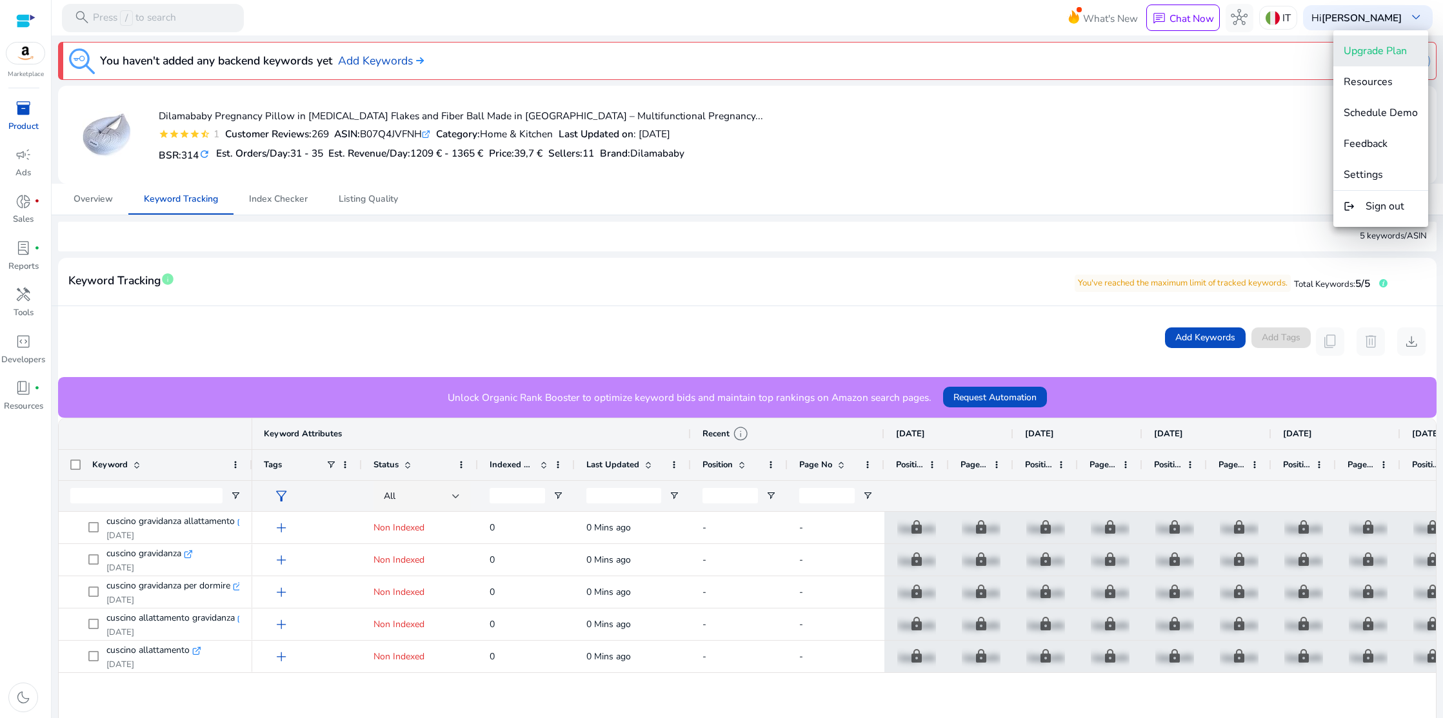
click at [1359, 51] on span "Upgrade Plan" at bounding box center [1374, 51] width 63 height 14
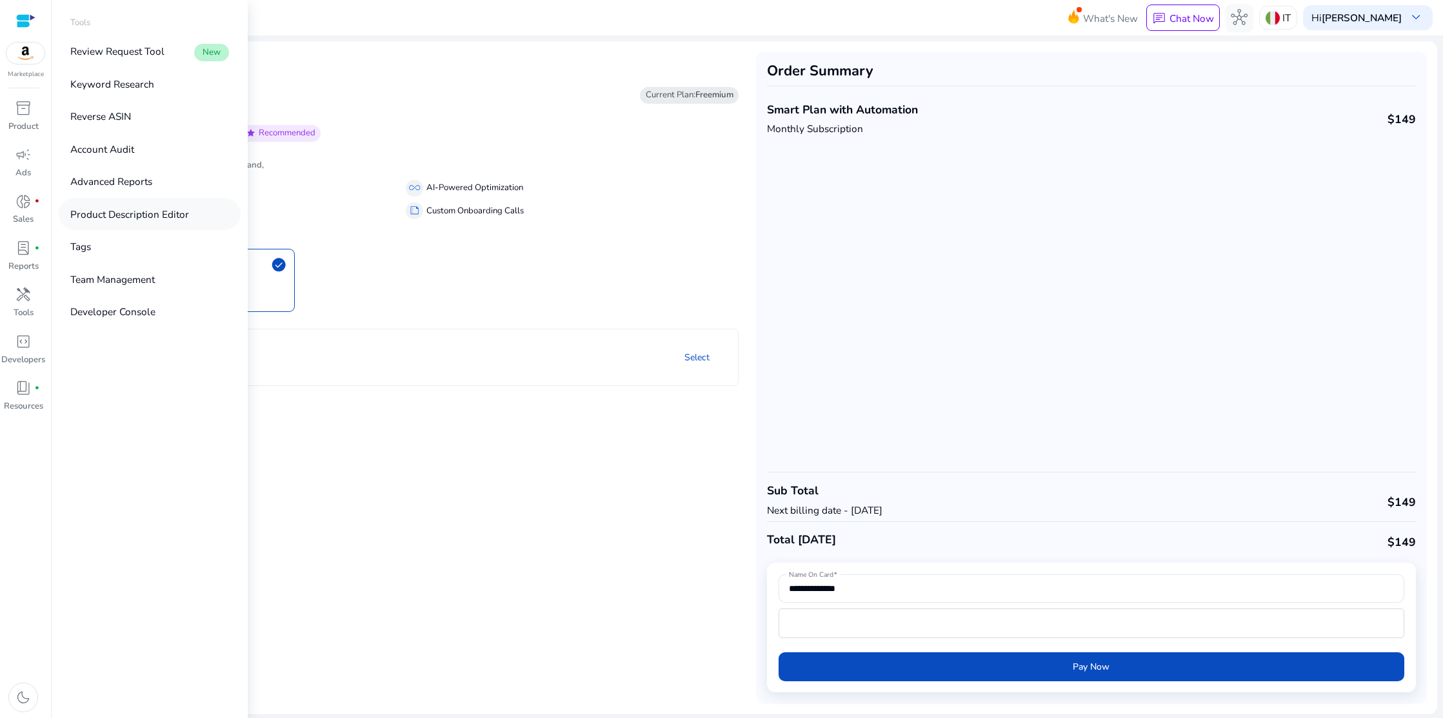
click at [117, 215] on p "Product Description Editor" at bounding box center [129, 214] width 119 height 15
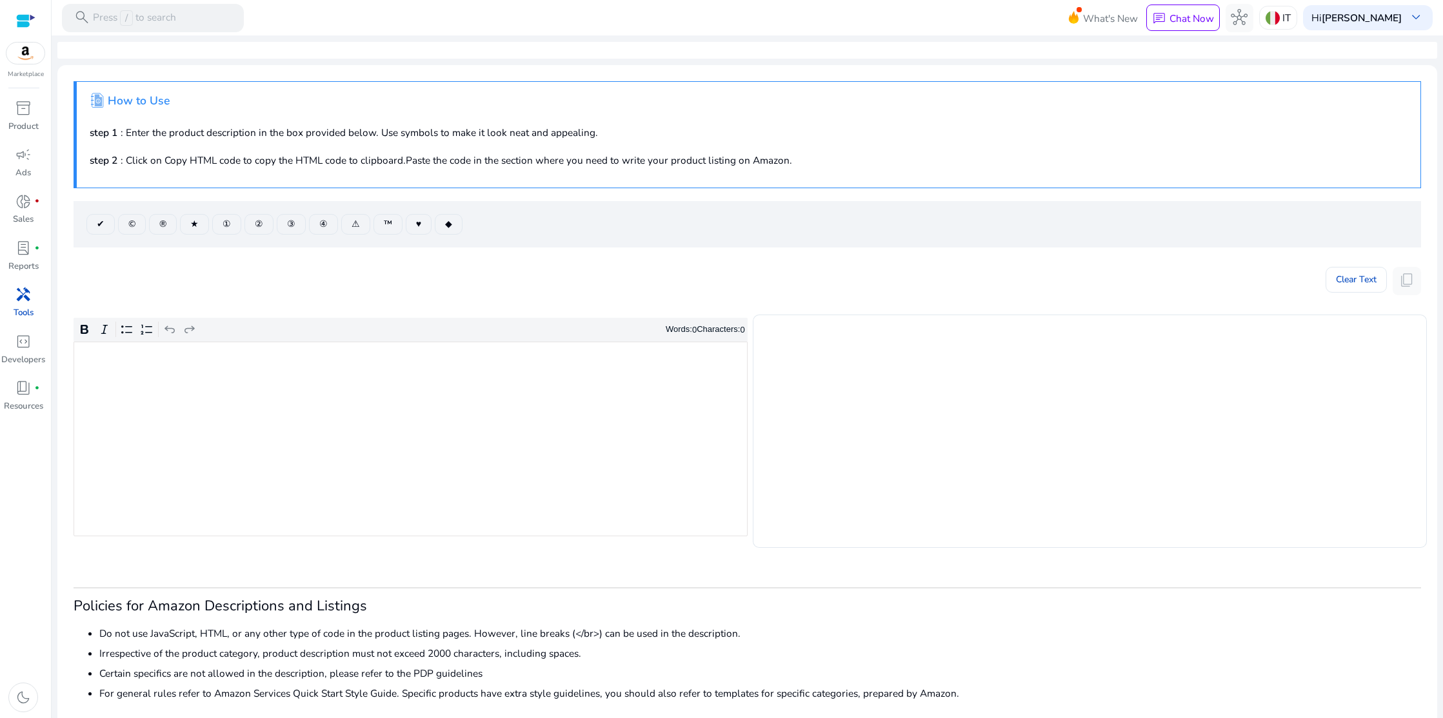
scroll to position [10, 0]
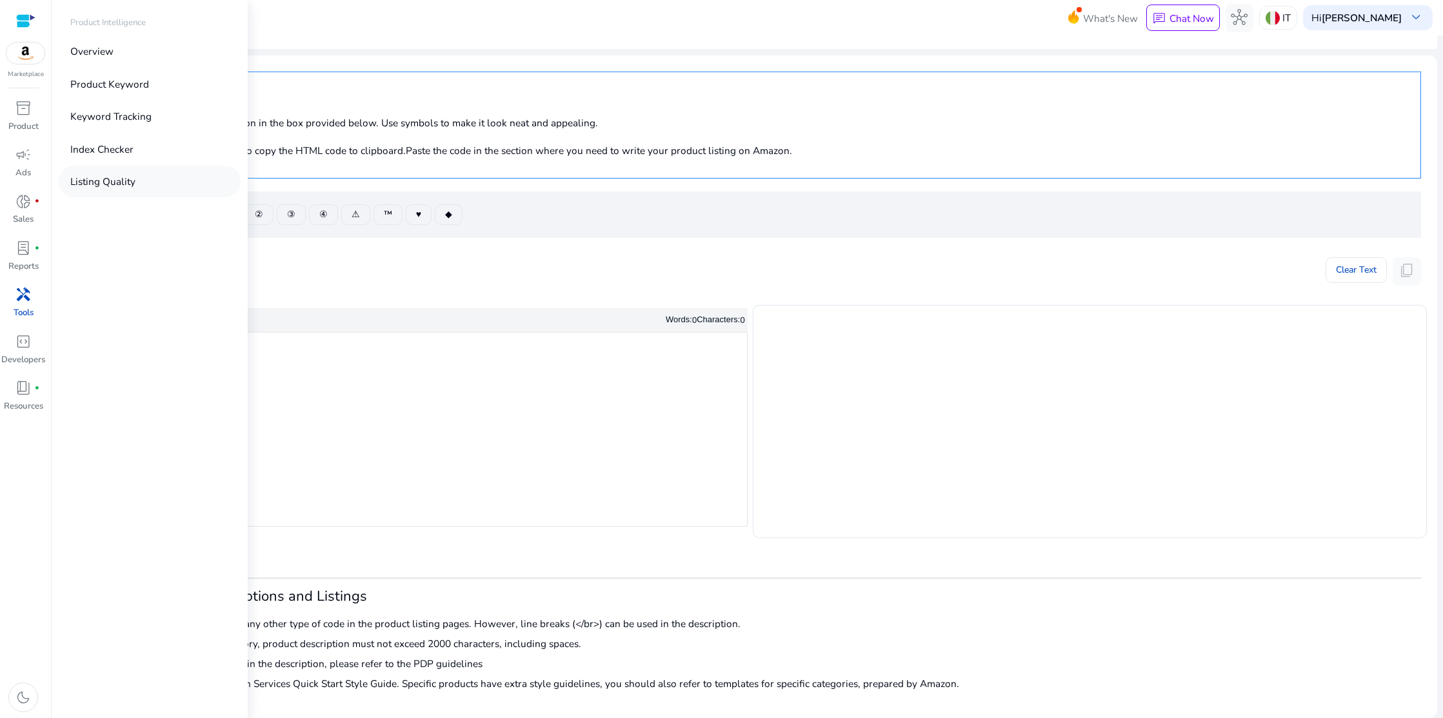
click at [117, 182] on p "Listing Quality" at bounding box center [102, 181] width 65 height 15
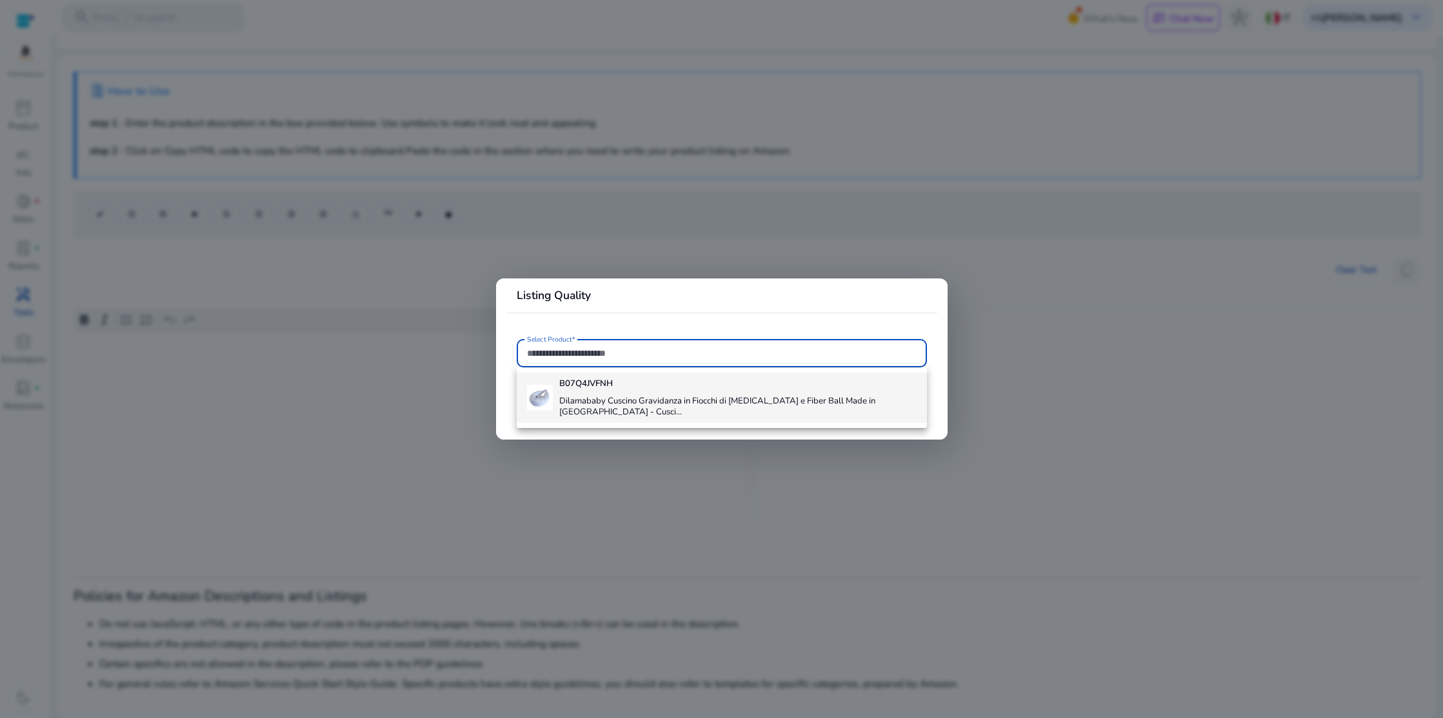
click at [585, 397] on h4 "Dilamababy Cuscino Gravidanza in Fiocchi di [MEDICAL_DATA] e Fiber Ball Made in…" at bounding box center [737, 407] width 357 height 23
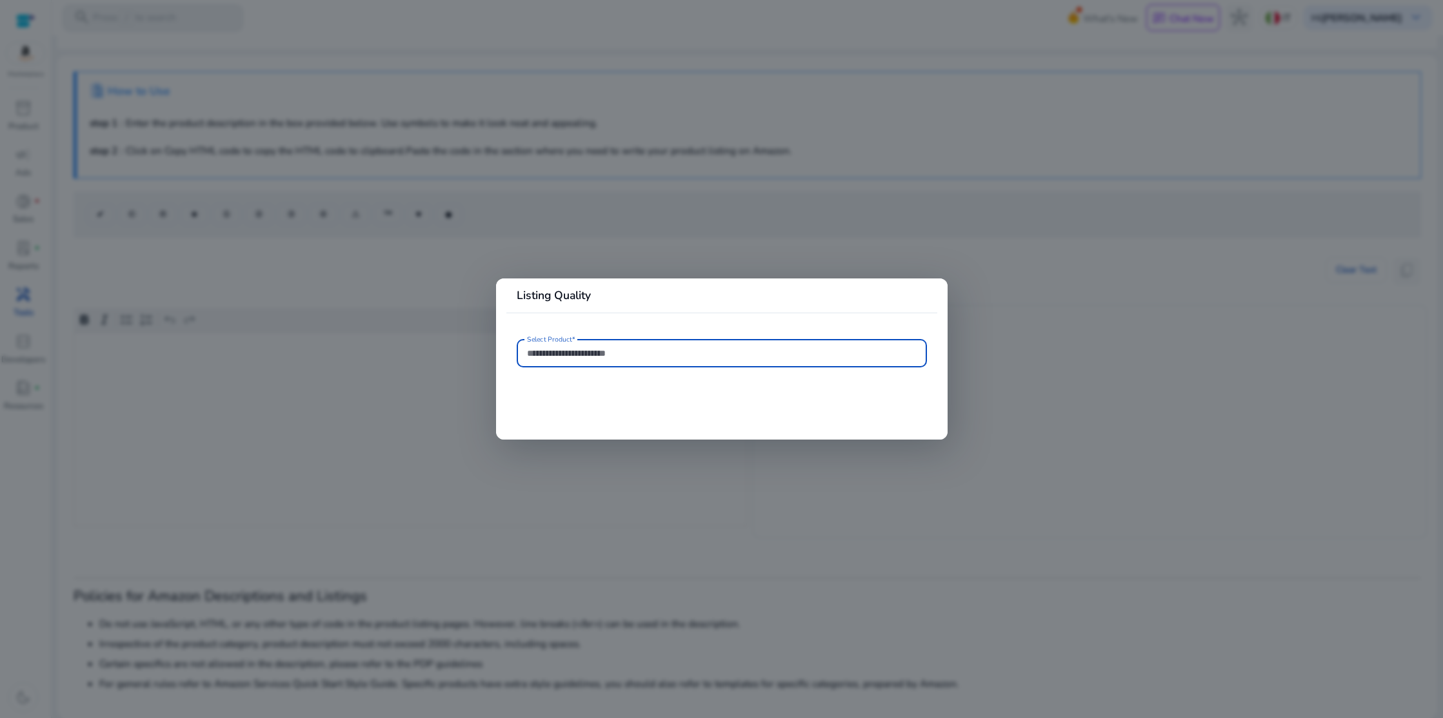
type input "**********"
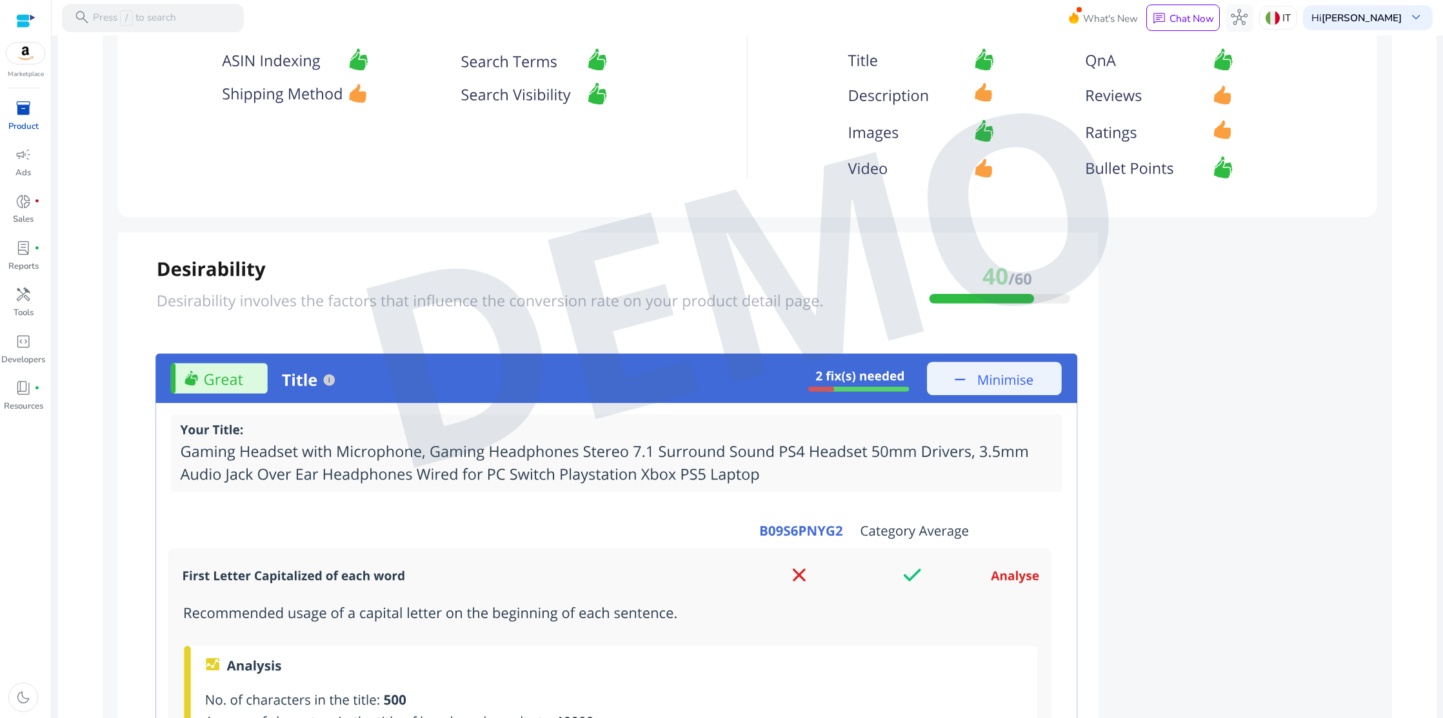
scroll to position [1096, 0]
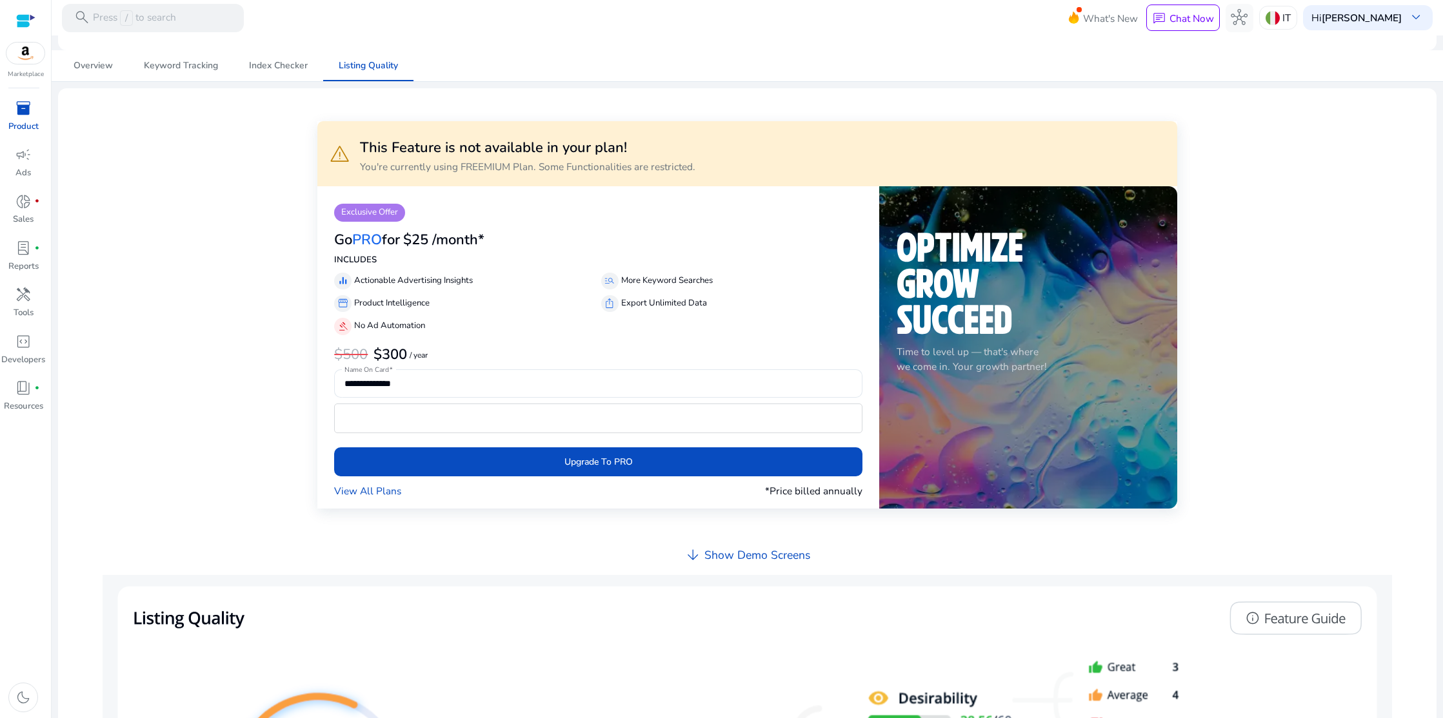
scroll to position [126, 0]
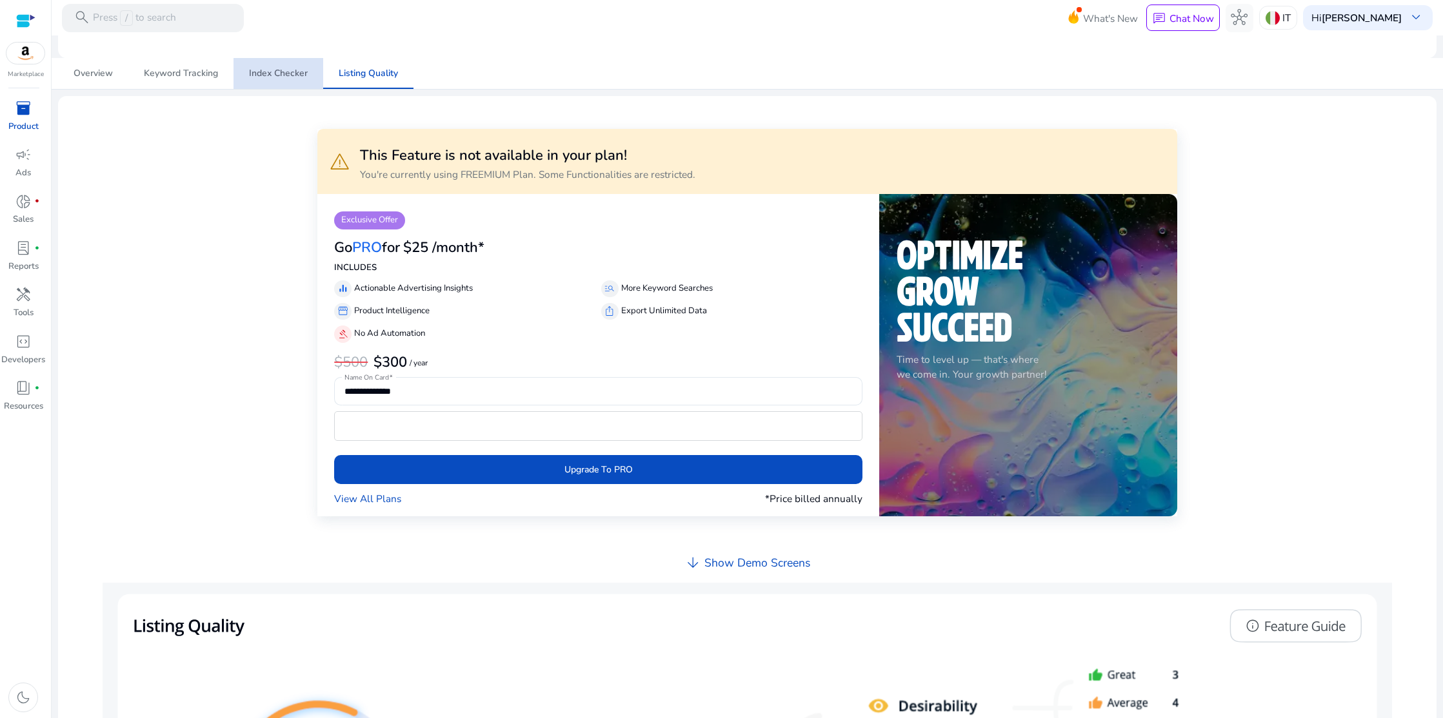
click at [291, 72] on span "Index Checker" at bounding box center [278, 73] width 59 height 9
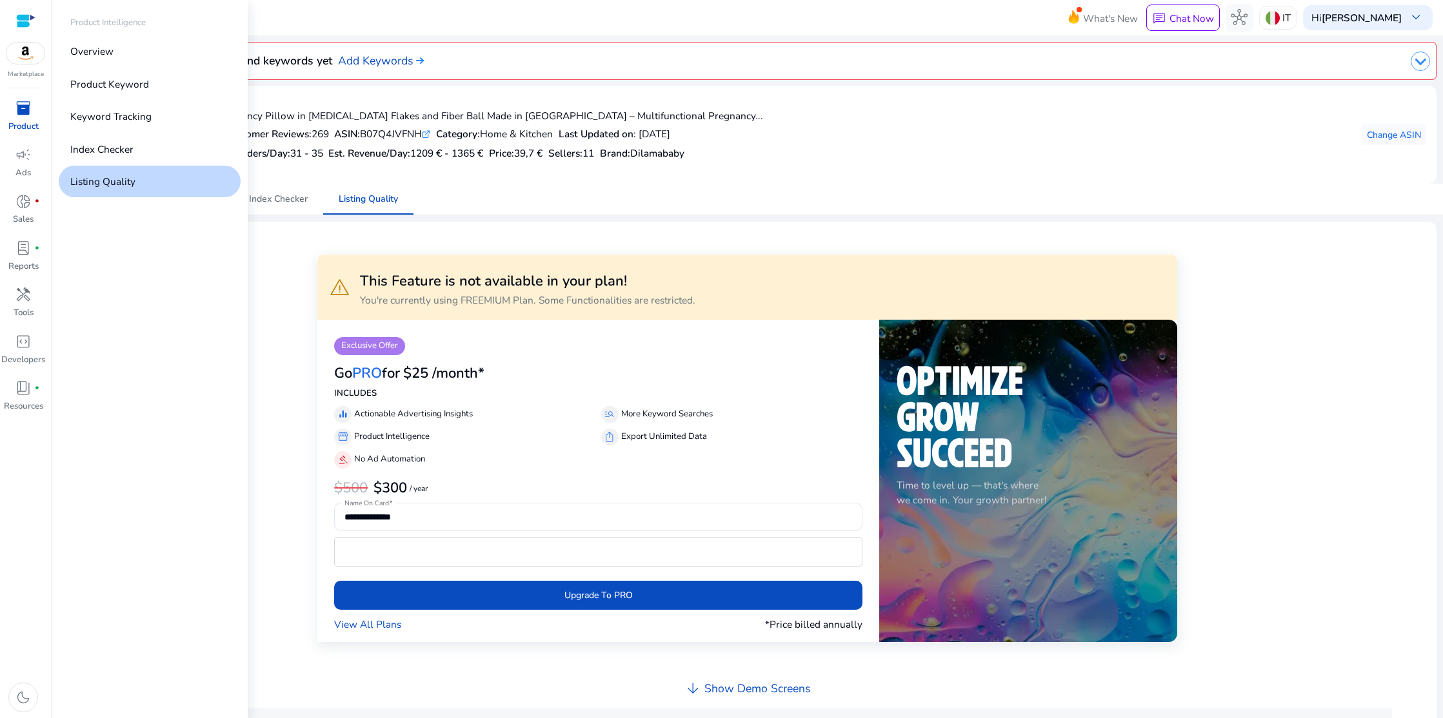
click at [22, 122] on p "Product" at bounding box center [23, 127] width 30 height 13
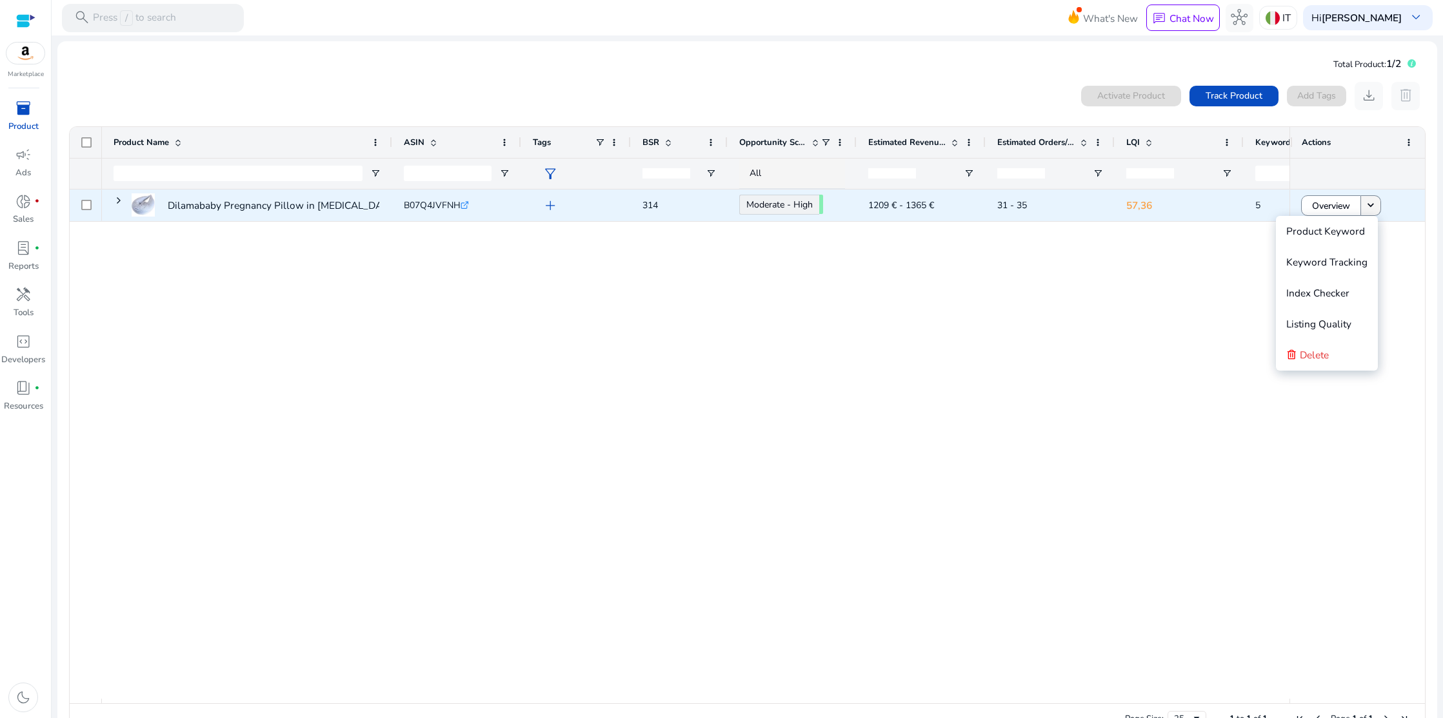
click at [1364, 206] on mat-icon "keyboard_arrow_down" at bounding box center [1370, 205] width 13 height 13
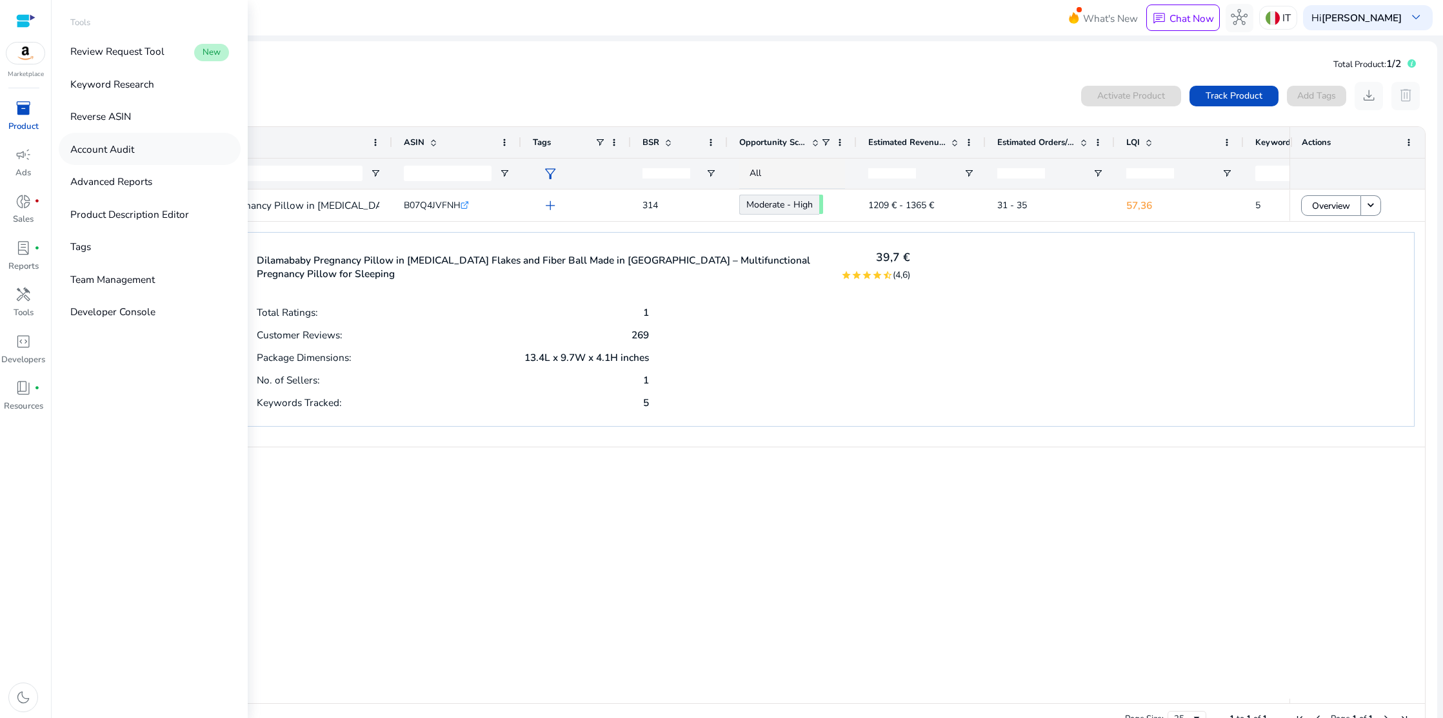
click at [107, 152] on p "Account Audit" at bounding box center [102, 149] width 64 height 15
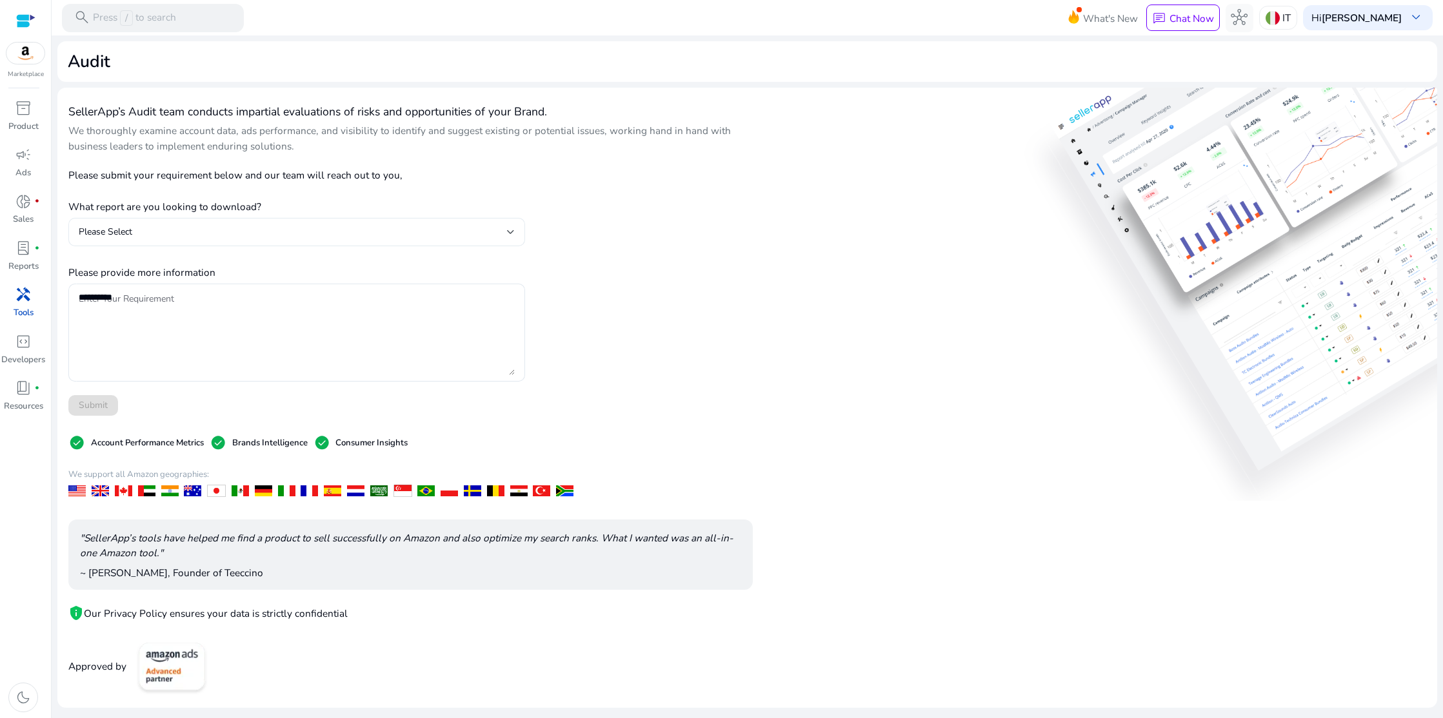
click at [496, 230] on div "Please Select" at bounding box center [293, 232] width 428 height 14
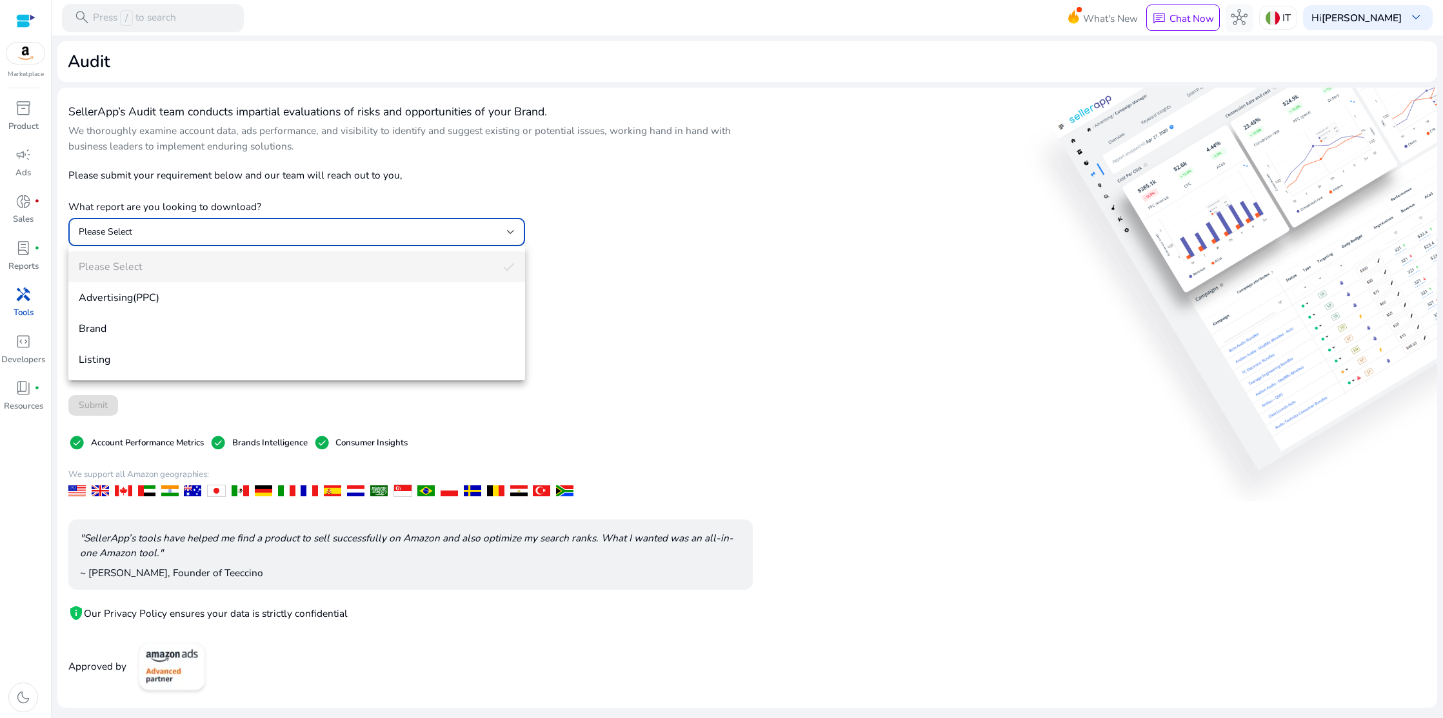
click at [211, 365] on span "Listing" at bounding box center [296, 360] width 435 height 14
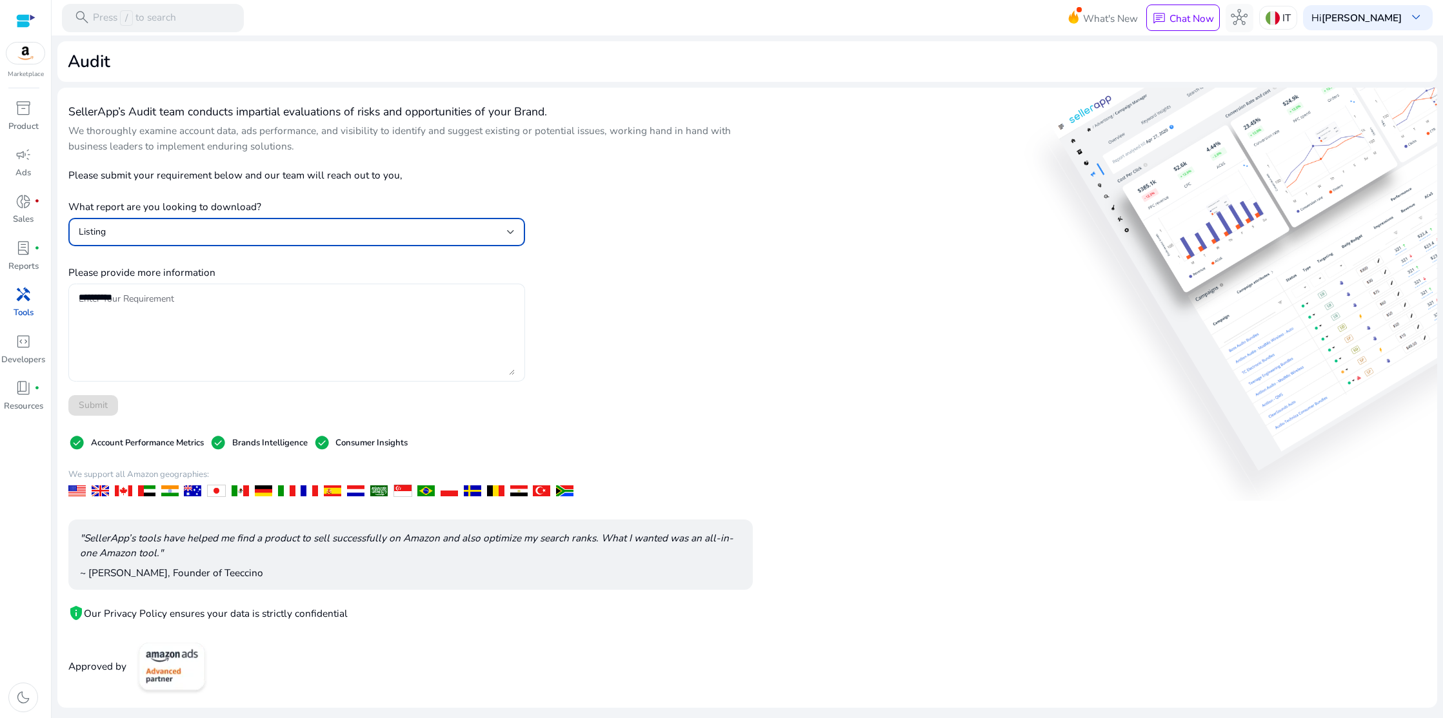
click at [232, 307] on textarea "Enter Your Requirement" at bounding box center [296, 332] width 435 height 85
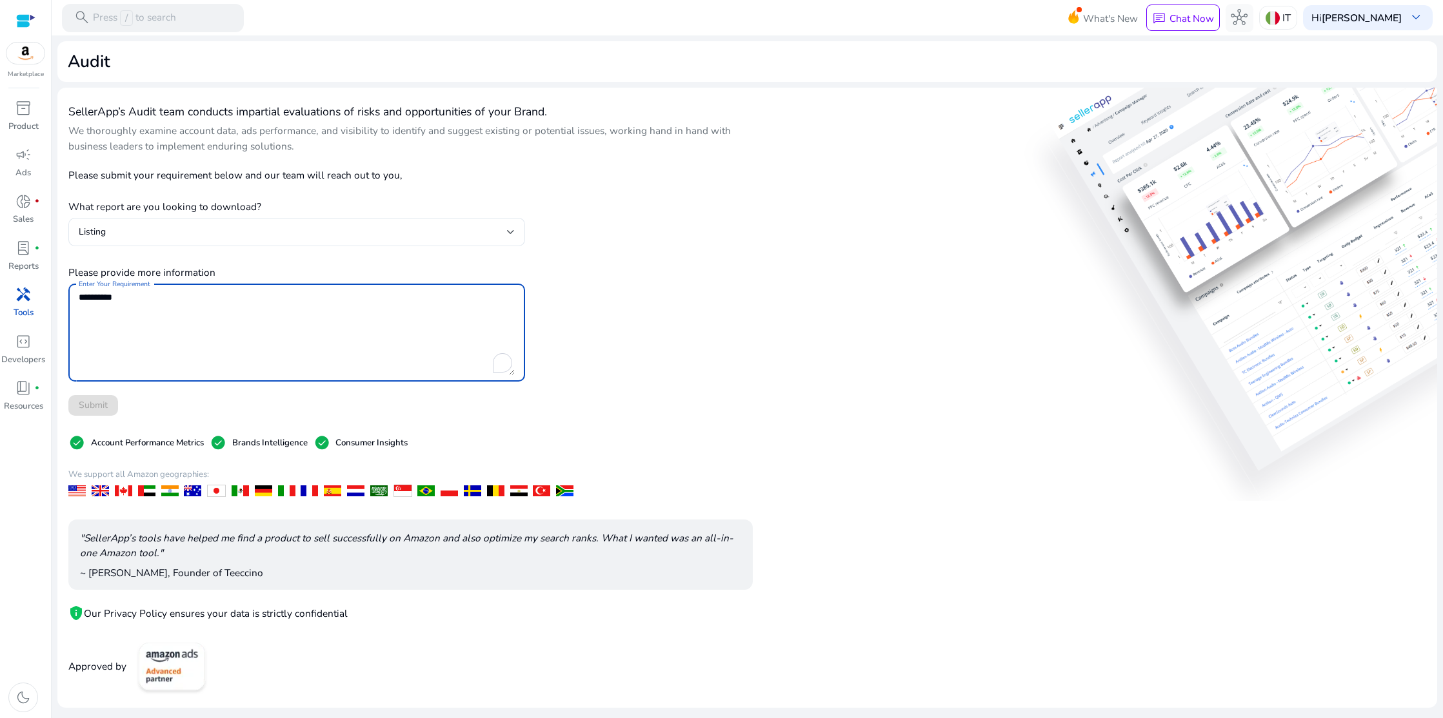
click at [909, 293] on div "SellerApp’s Audit team conducts impartial evaluations of risks and opportunitie…" at bounding box center [746, 398] width 1379 height 620
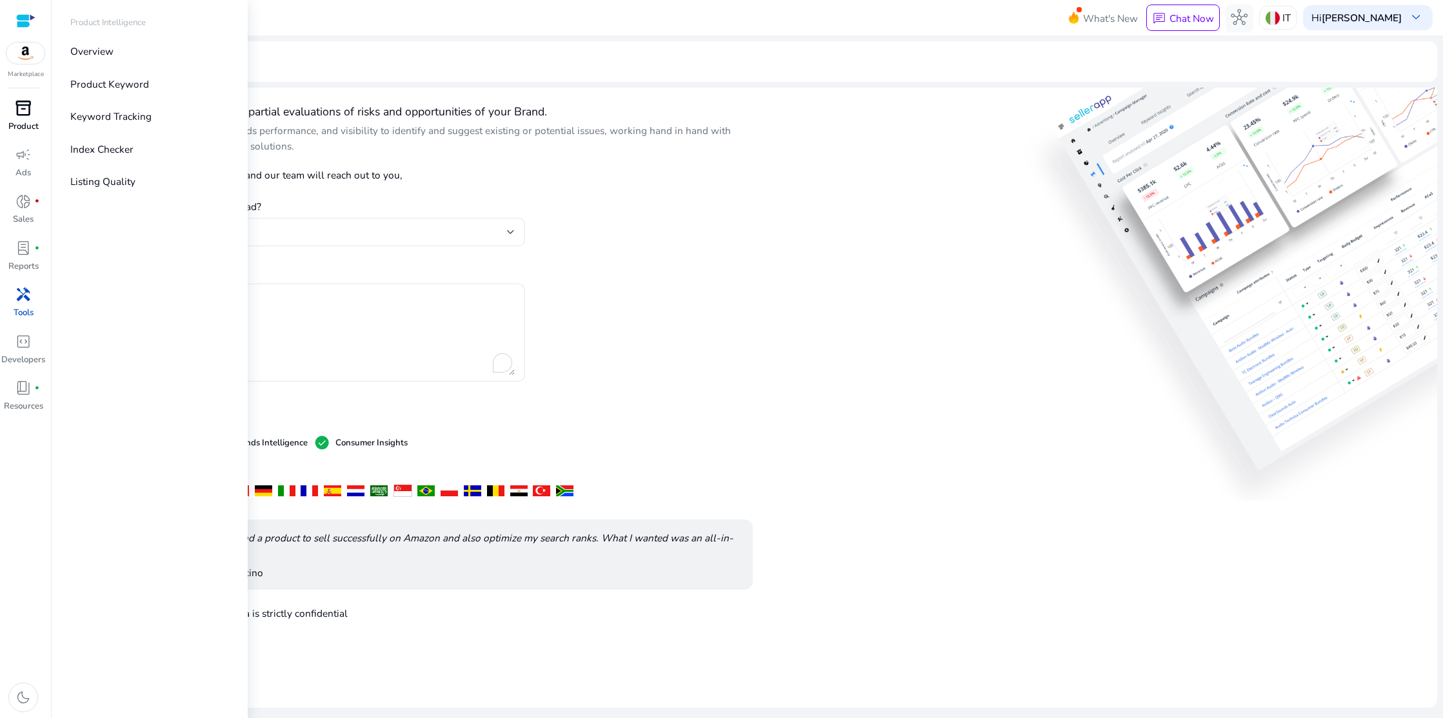
click at [30, 113] on span "inventory_2" at bounding box center [23, 108] width 17 height 17
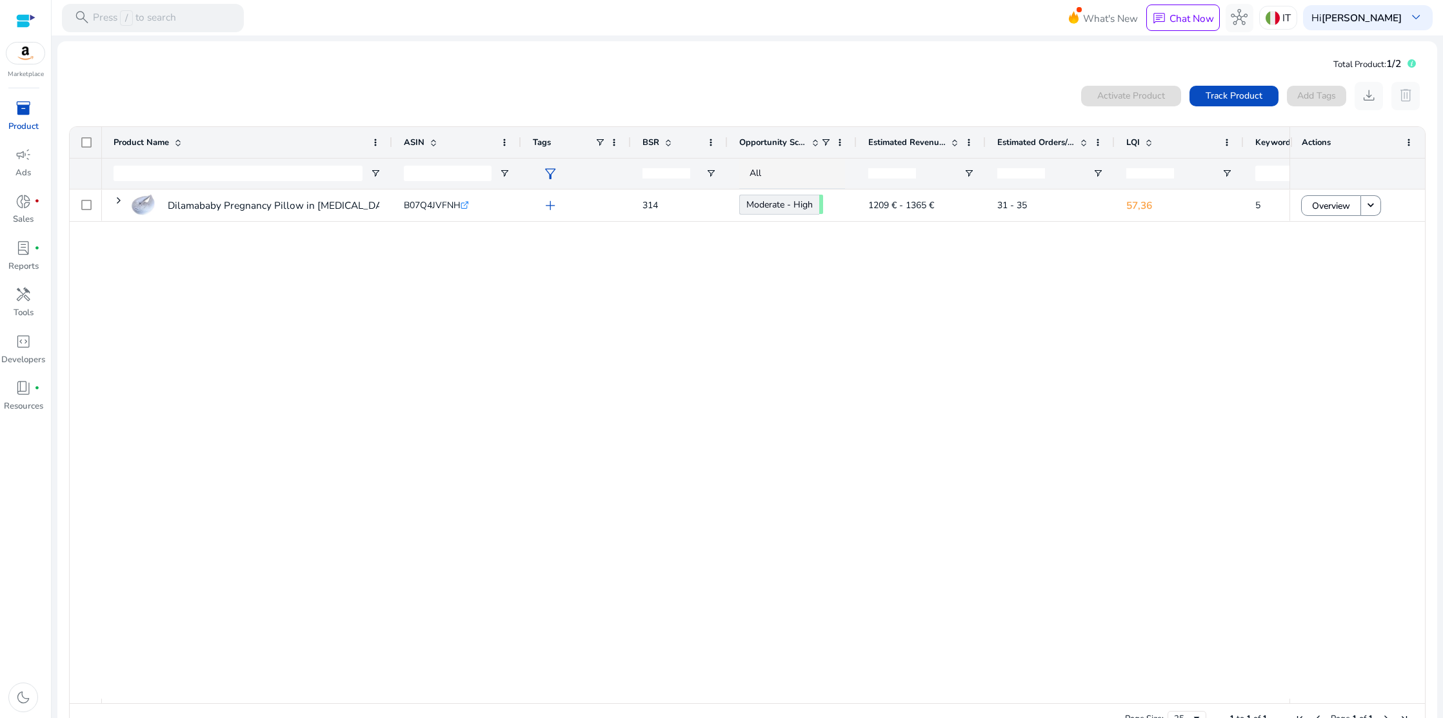
click at [19, 15] on div at bounding box center [25, 21] width 19 height 15
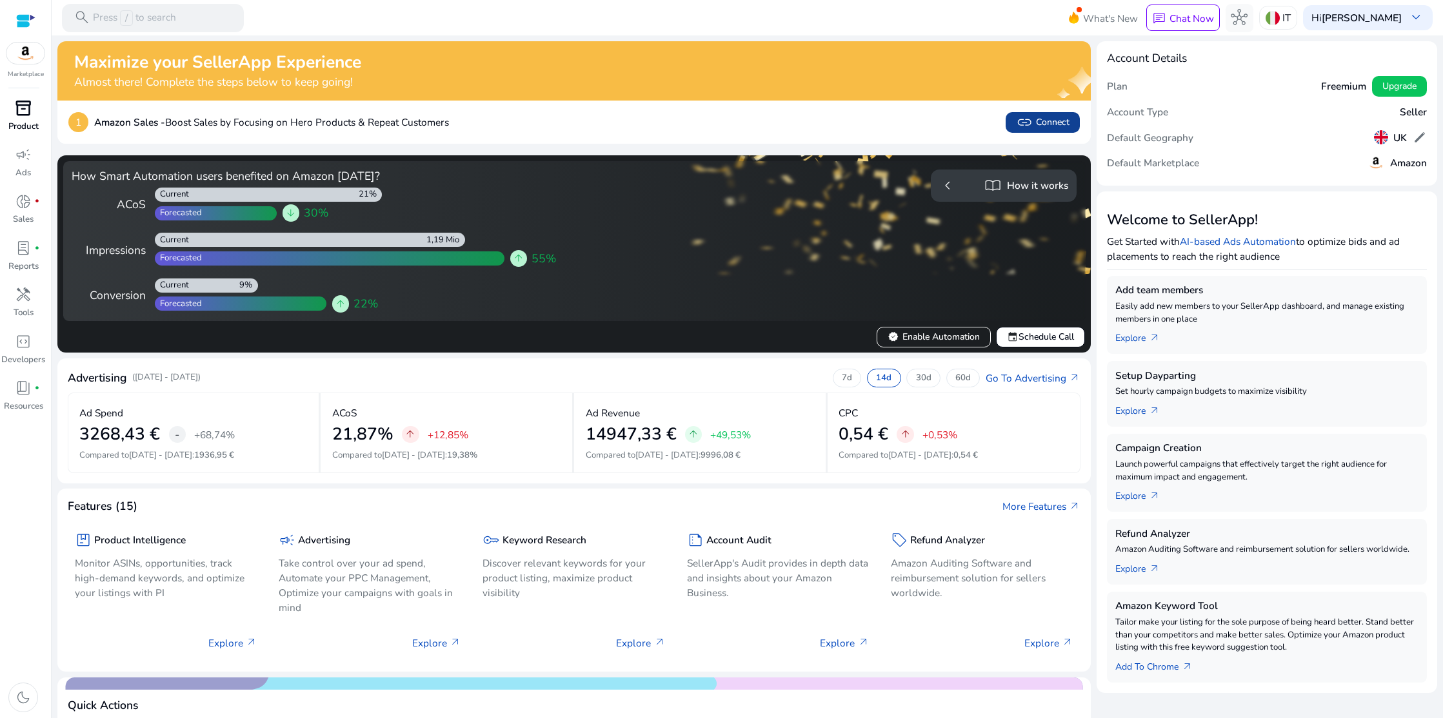
click at [1028, 114] on span "link" at bounding box center [1024, 122] width 17 height 17
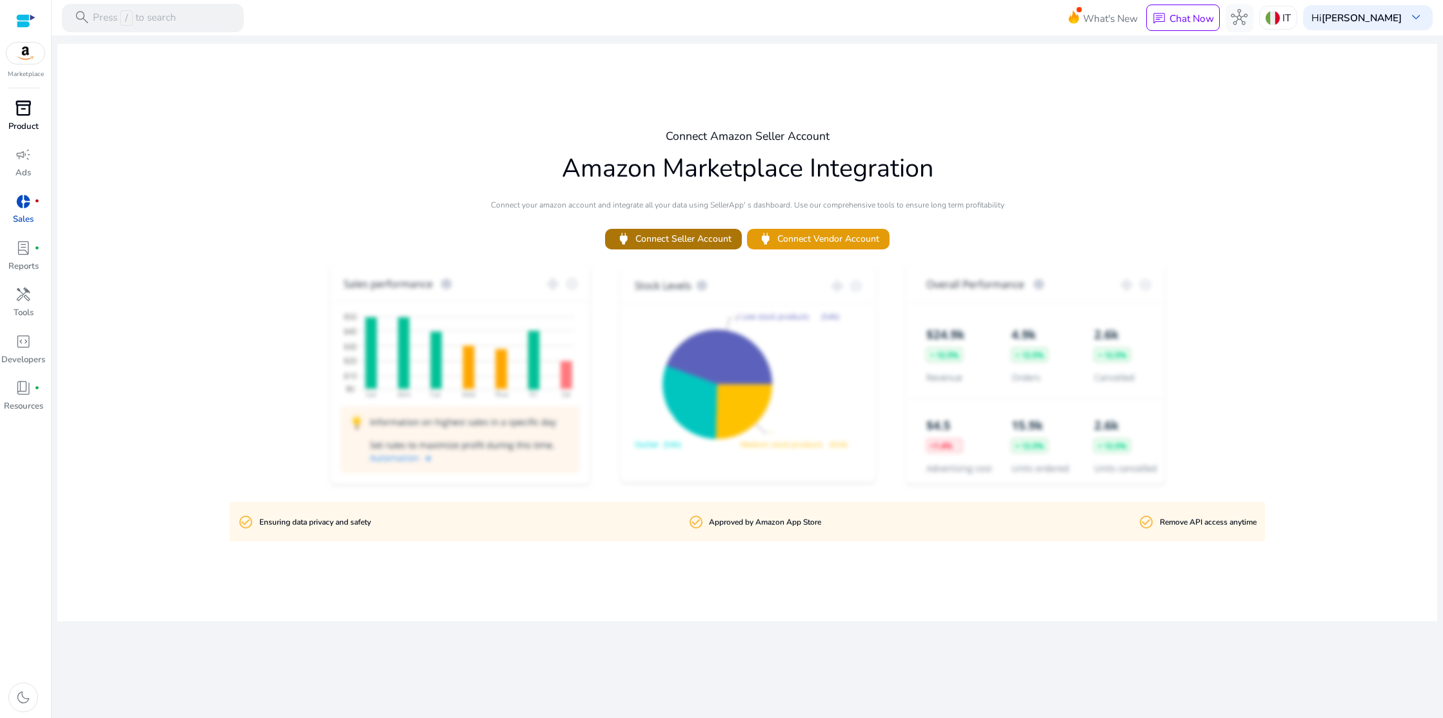
click at [705, 243] on span "power Connect Seller Account" at bounding box center [672, 239] width 115 height 17
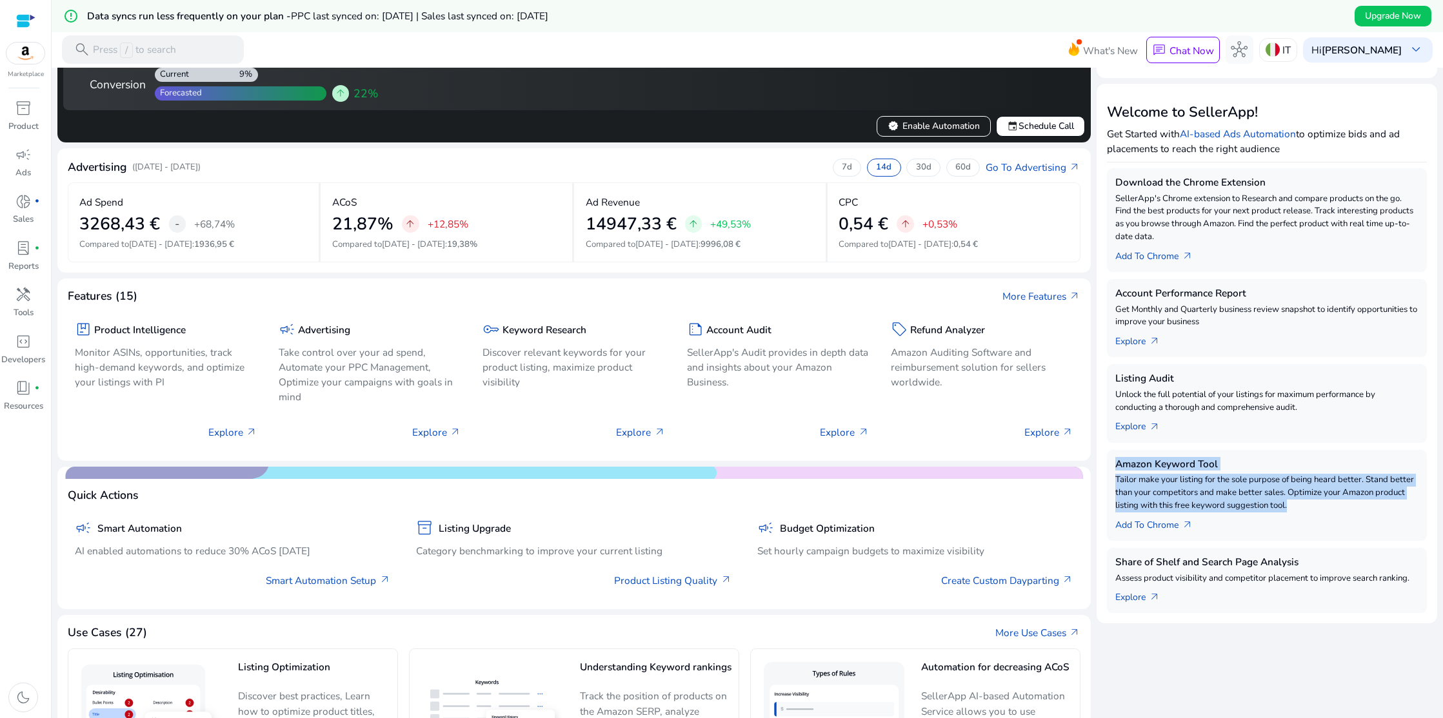
drag, startPoint x: 1113, startPoint y: 464, endPoint x: 1295, endPoint y: 508, distance: 187.1
click at [1295, 508] on div "Amazon Keyword Tool Tailor make your listing for the sole purpose of being hear…" at bounding box center [1267, 495] width 320 height 91
copy div "Amazon Keyword Tool Tailor make your listing for the sole purpose of being hear…"
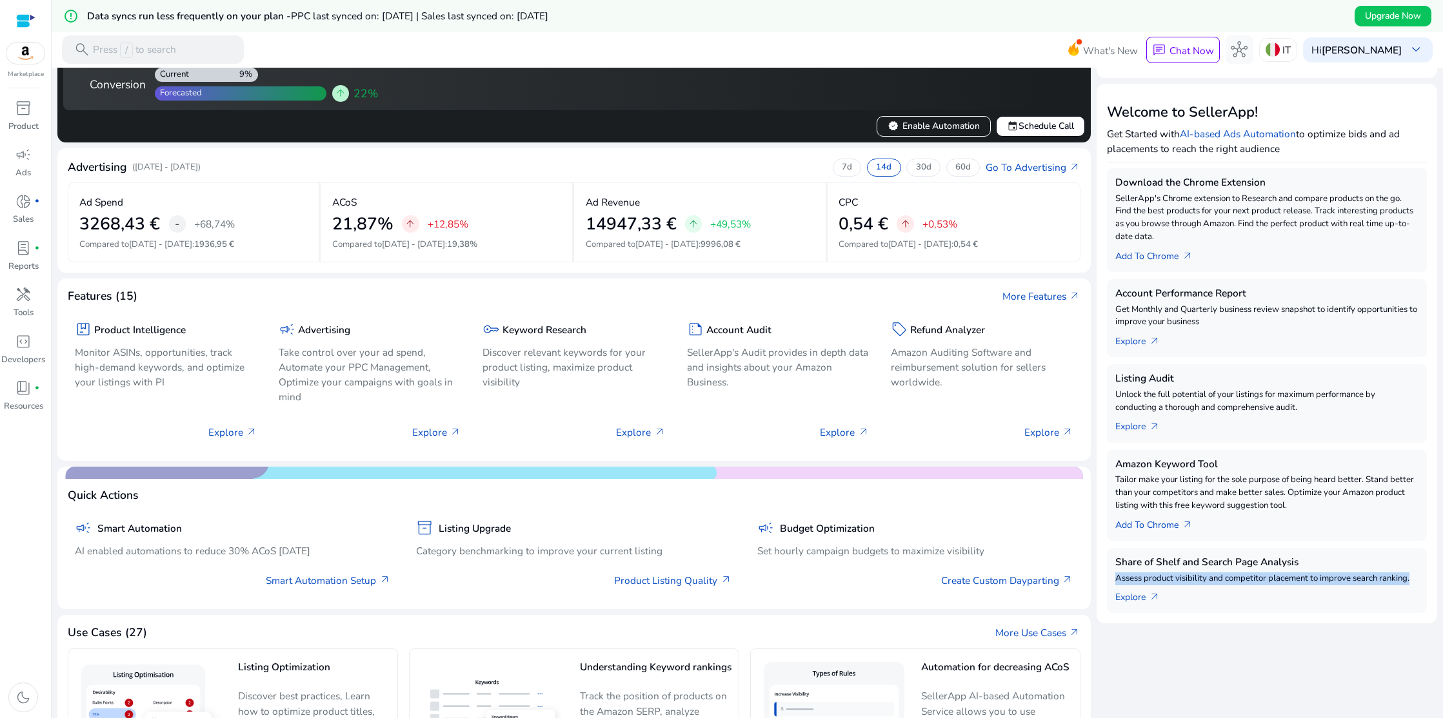
drag, startPoint x: 1114, startPoint y: 579, endPoint x: 1413, endPoint y: 582, distance: 299.2
click at [1413, 582] on p "Assess product visibility and competitor placement to improve search ranking." at bounding box center [1266, 579] width 303 height 13
copy p "Assess product visibility and competitor placement to improve search ranking."
click at [1149, 598] on span "arrow_outward" at bounding box center [1155, 598] width 12 height 12
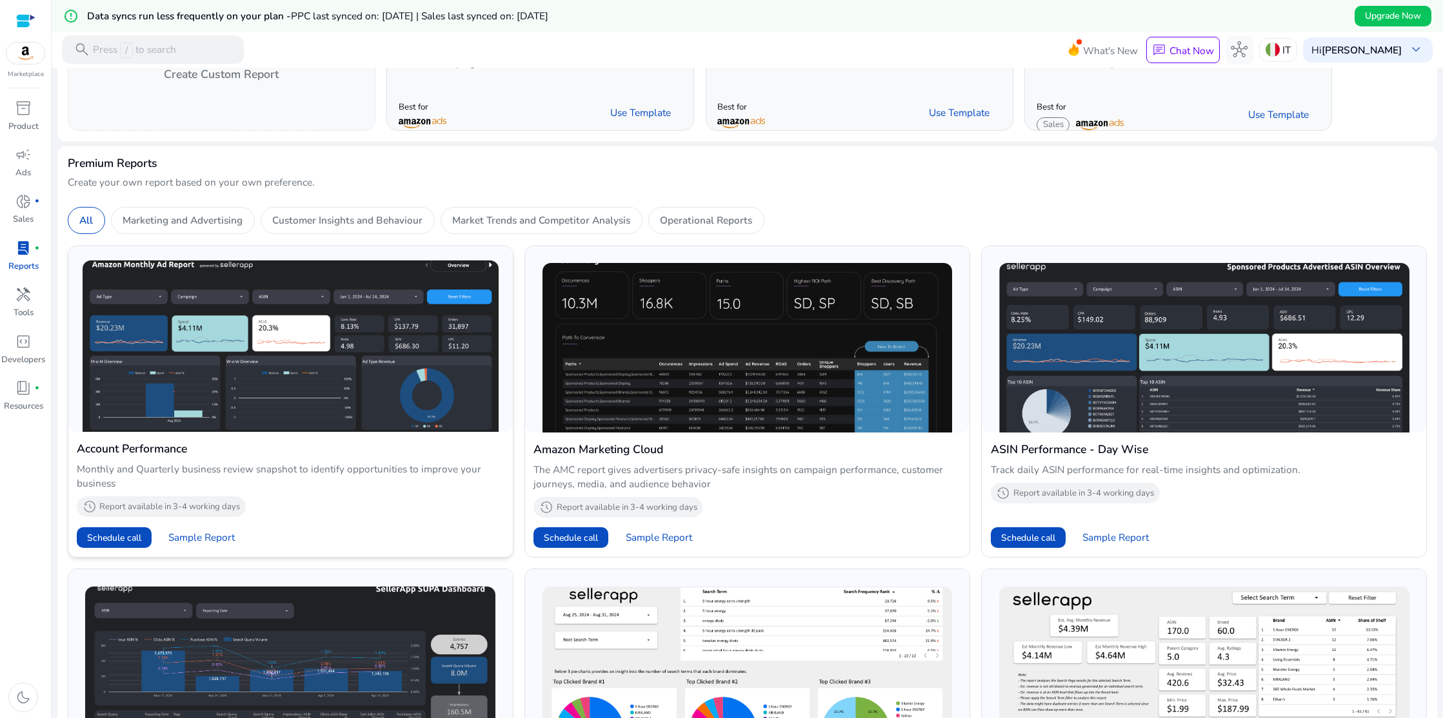
scroll to position [190, 0]
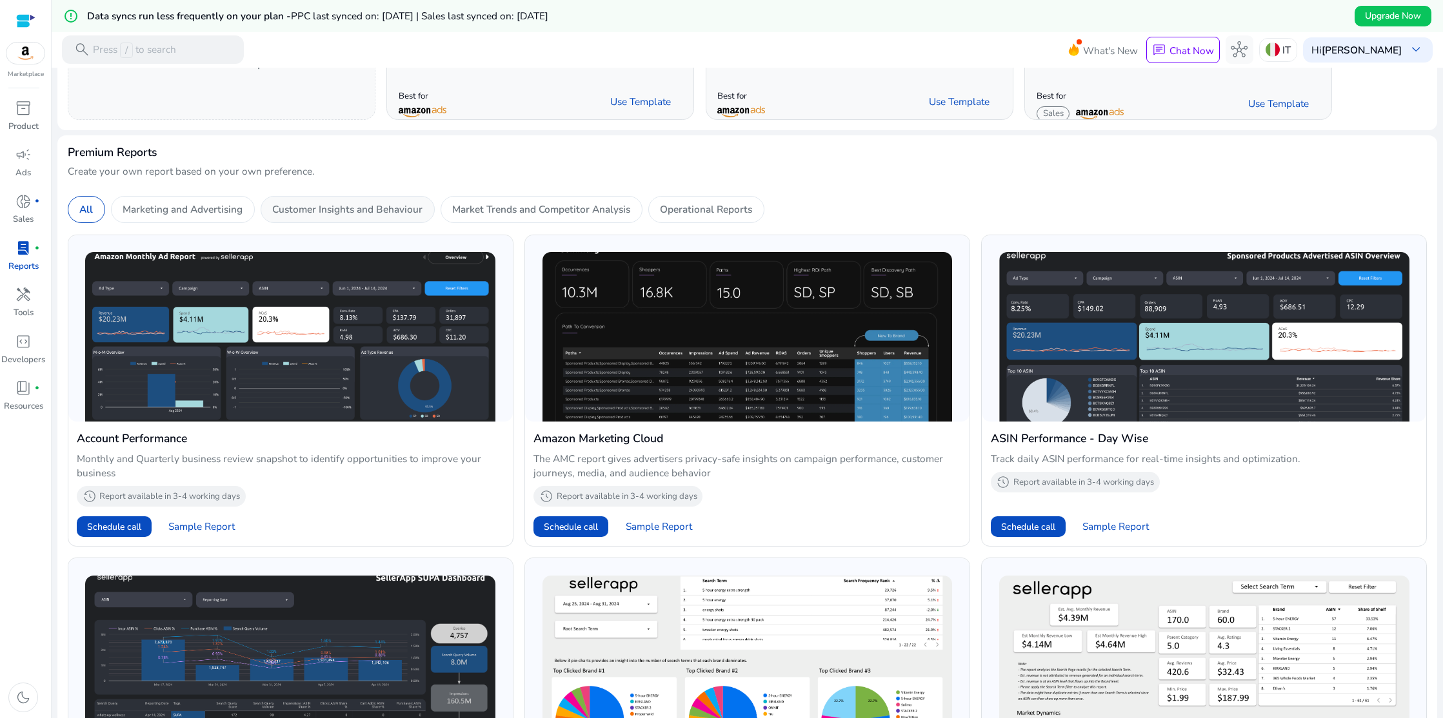
click at [371, 213] on p "Customer Insights and Behaviour" at bounding box center [347, 209] width 150 height 15
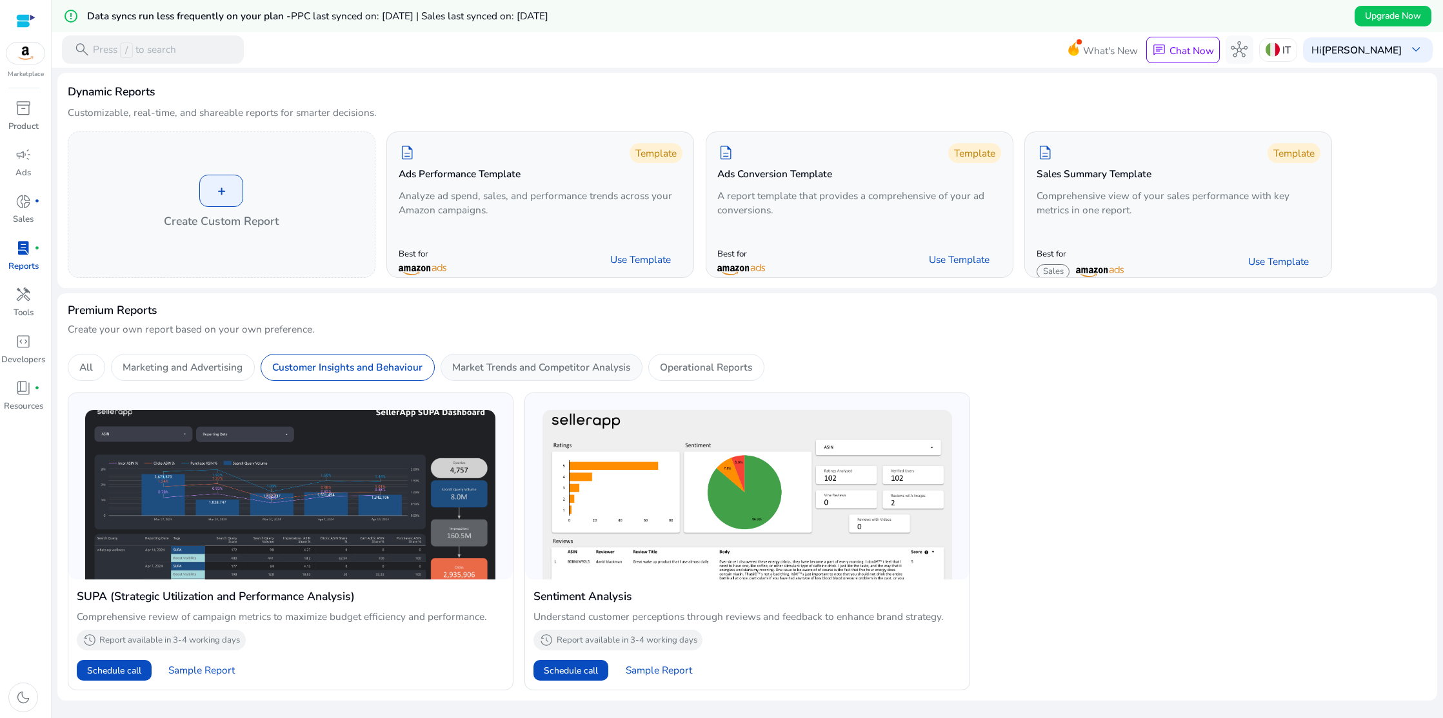
click at [555, 363] on p "Market Trends and Competitor Analysis" at bounding box center [541, 367] width 178 height 15
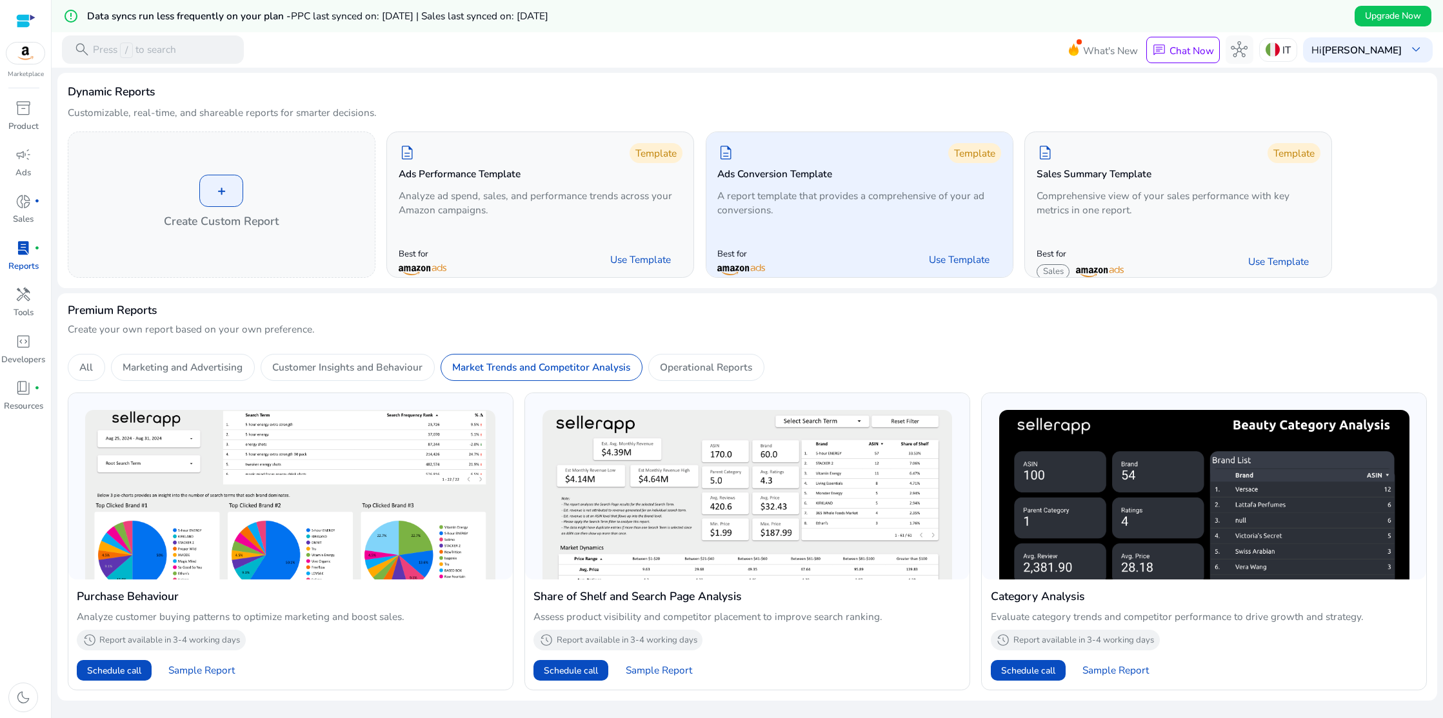
scroll to position [0, 0]
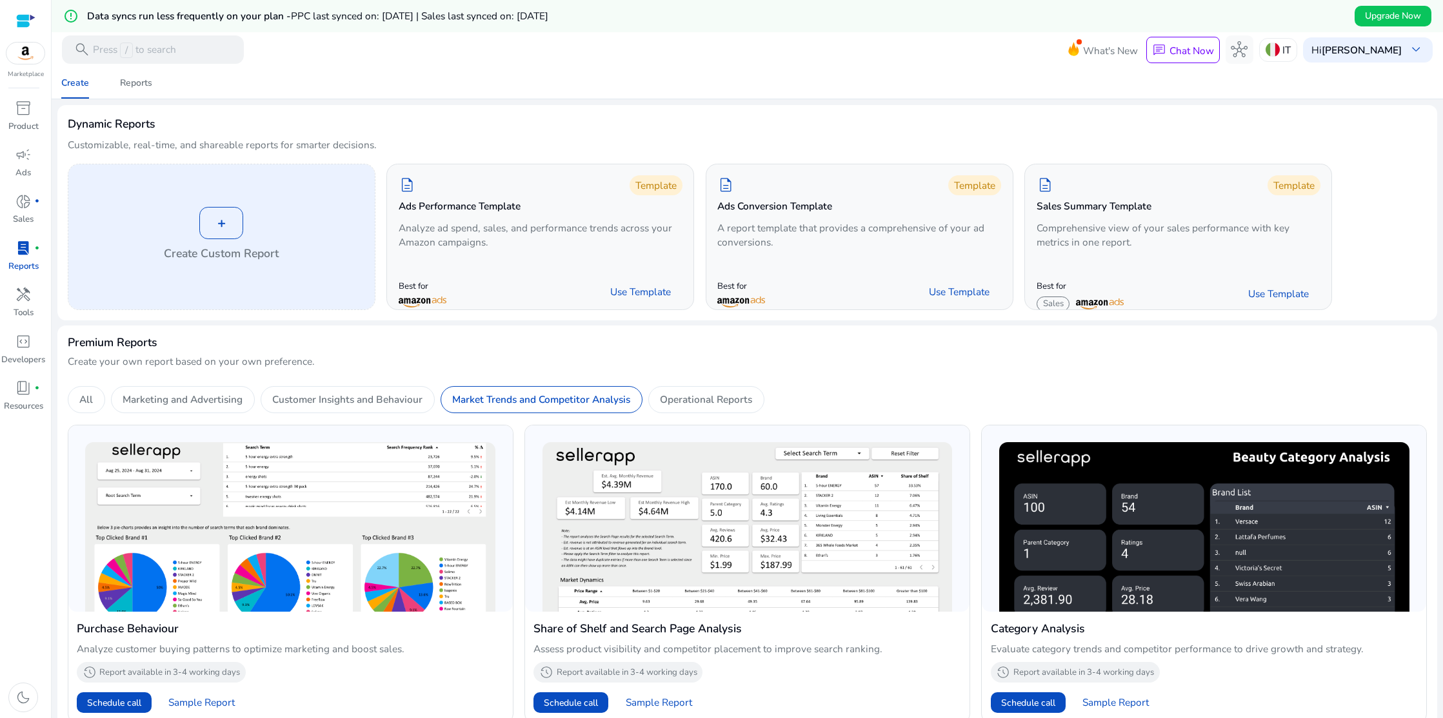
click at [216, 221] on div "+" at bounding box center [221, 223] width 44 height 32
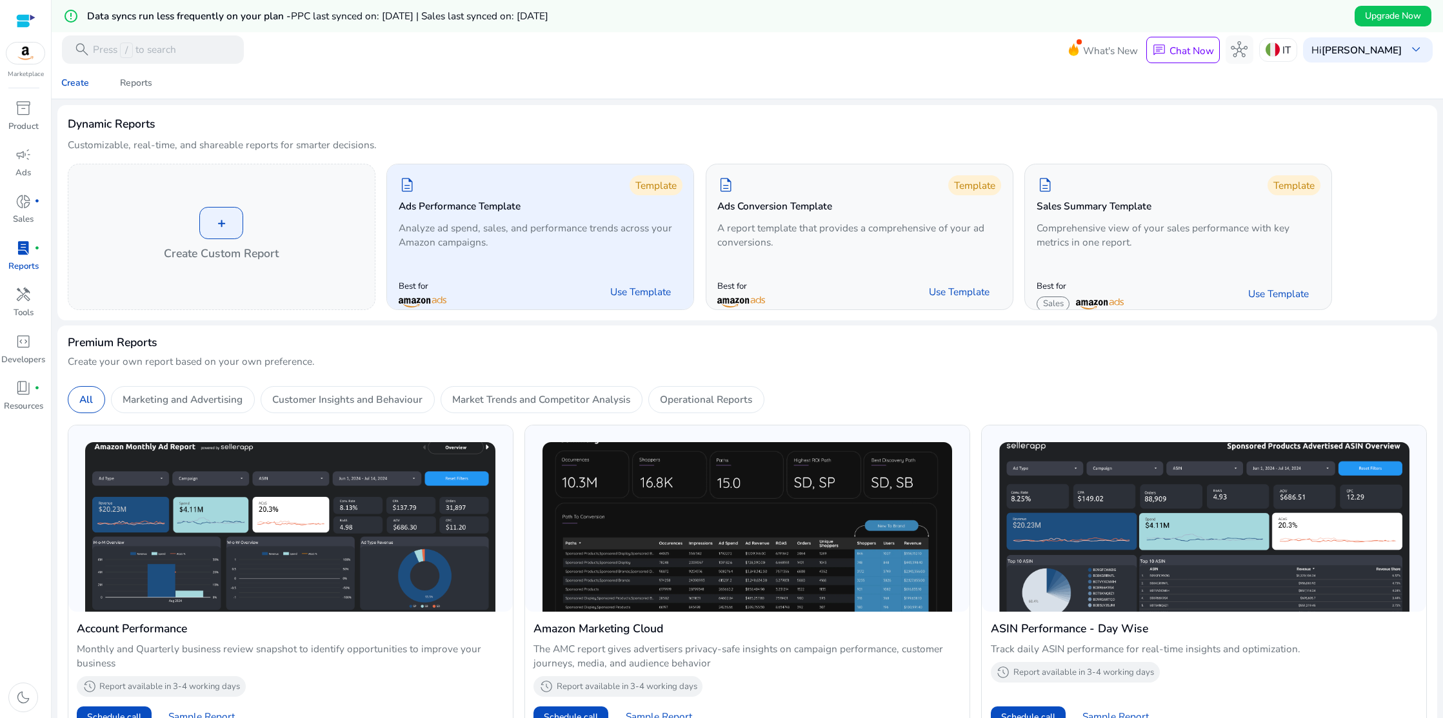
click at [643, 188] on div "Template" at bounding box center [655, 185] width 53 height 20
